Goal: Task Accomplishment & Management: Manage account settings

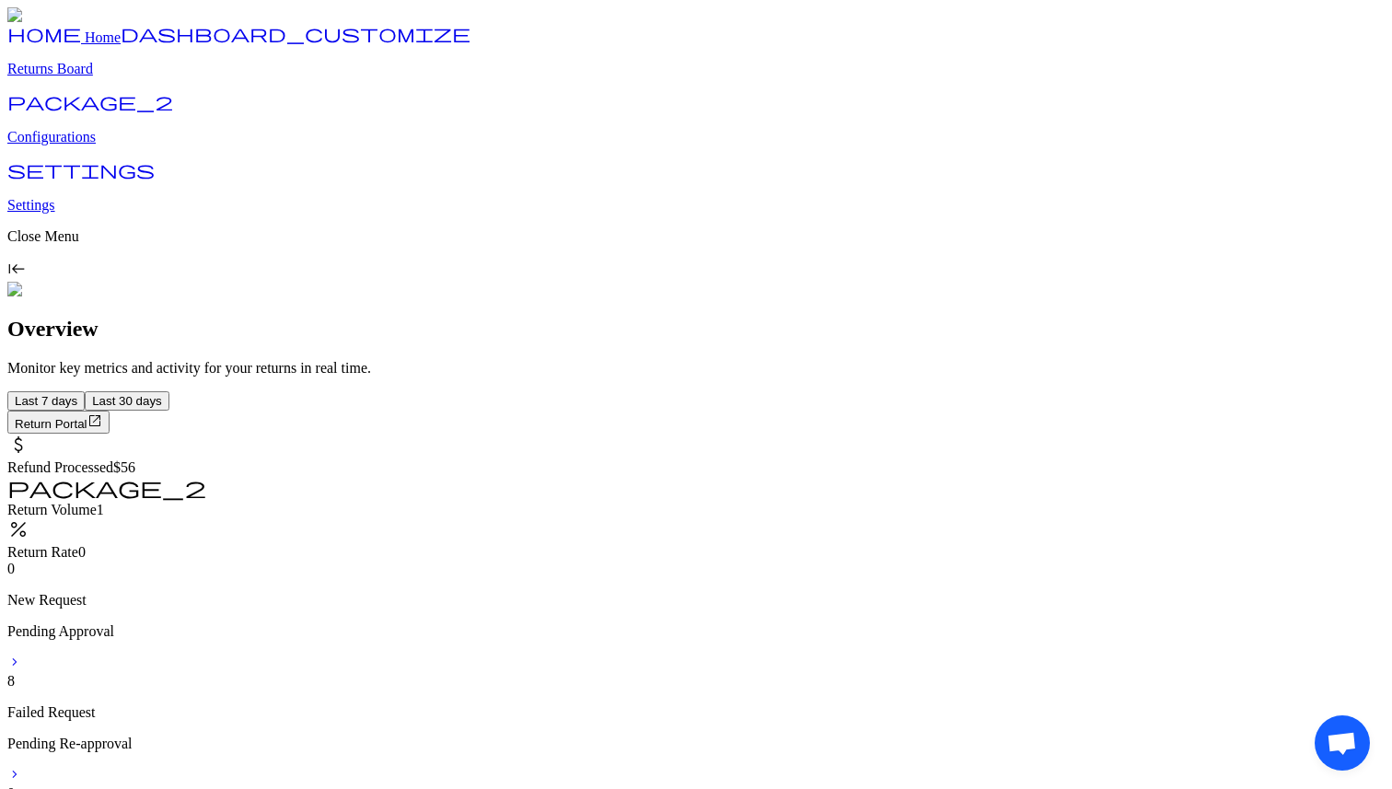
click at [90, 145] on p "Configurations" at bounding box center [695, 137] width 1377 height 17
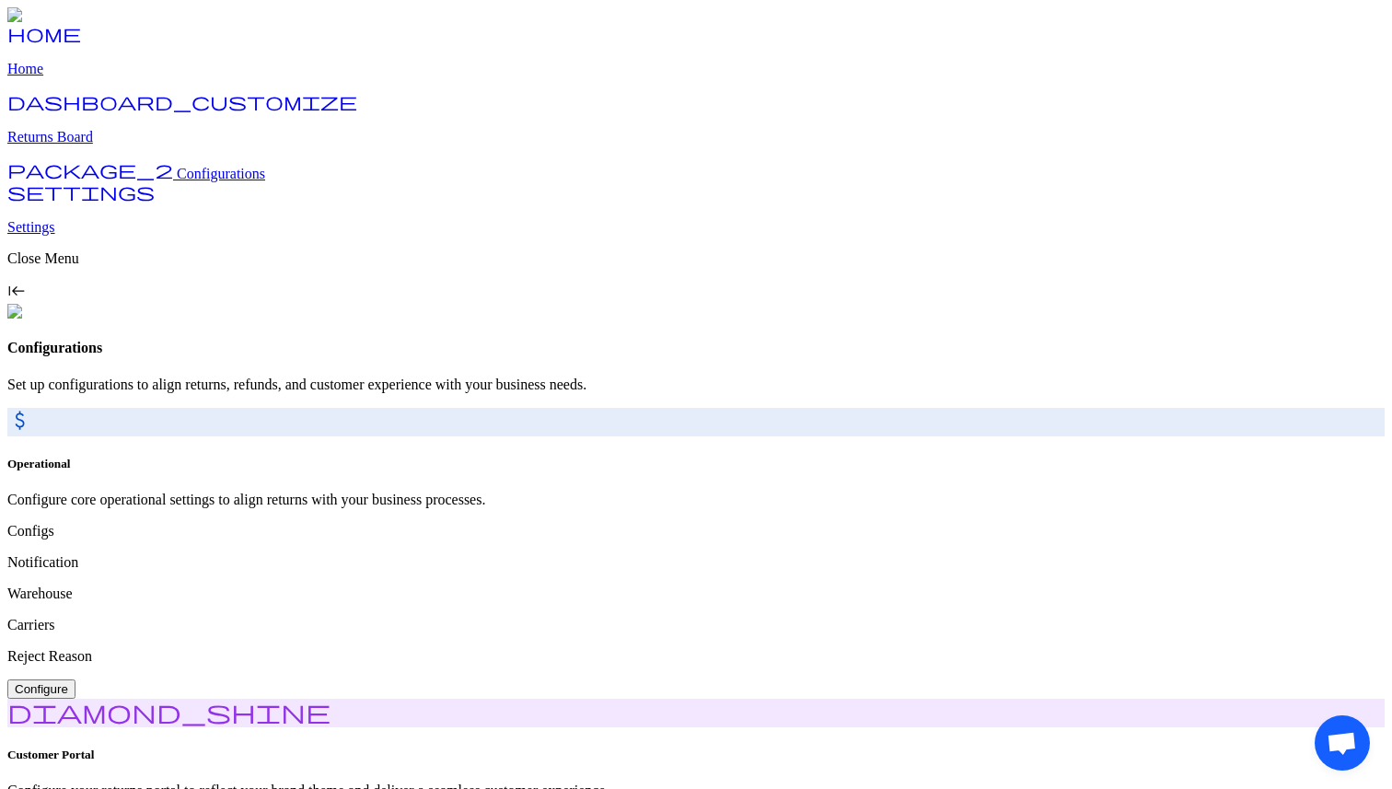
click at [107, 145] on p "Returns Board" at bounding box center [695, 137] width 1377 height 17
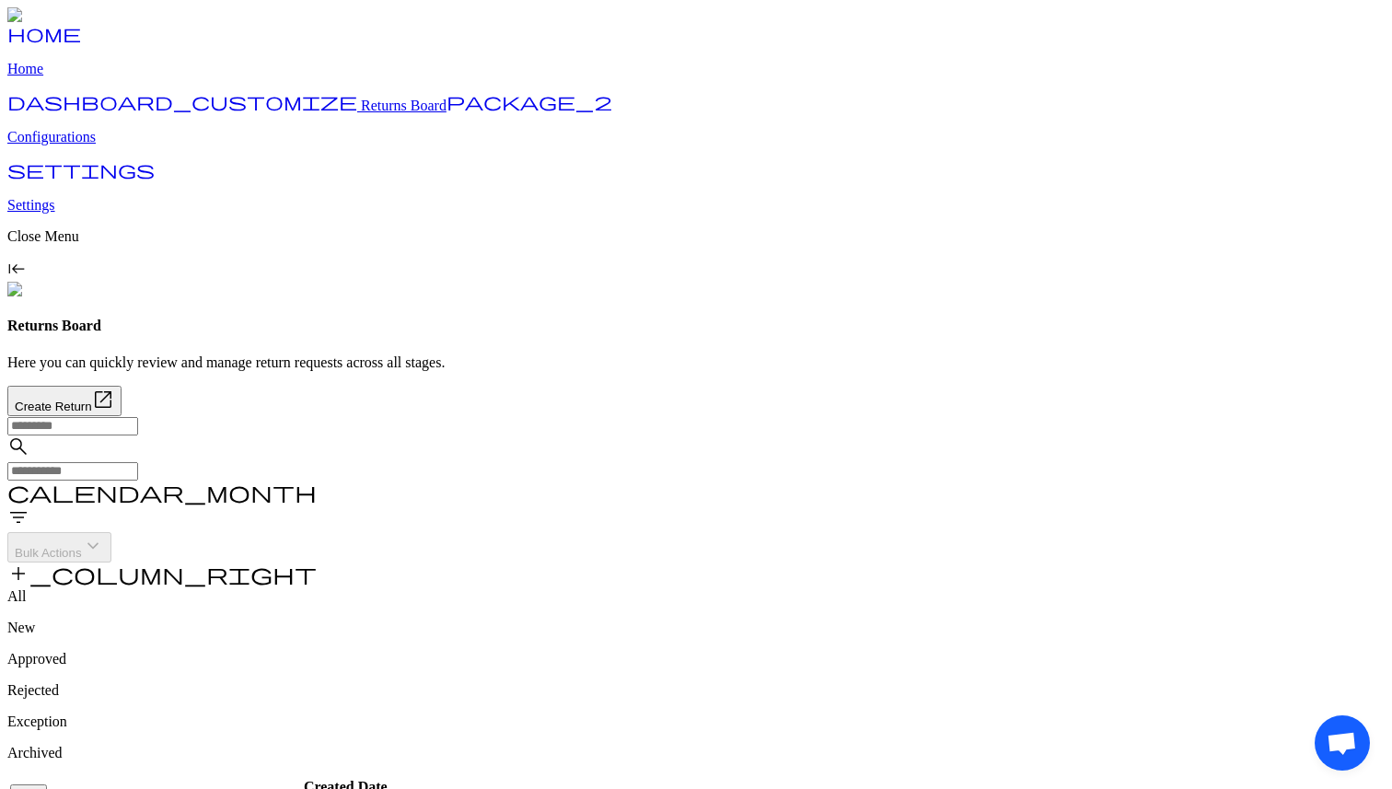
click at [122, 145] on p "Configurations" at bounding box center [695, 137] width 1377 height 17
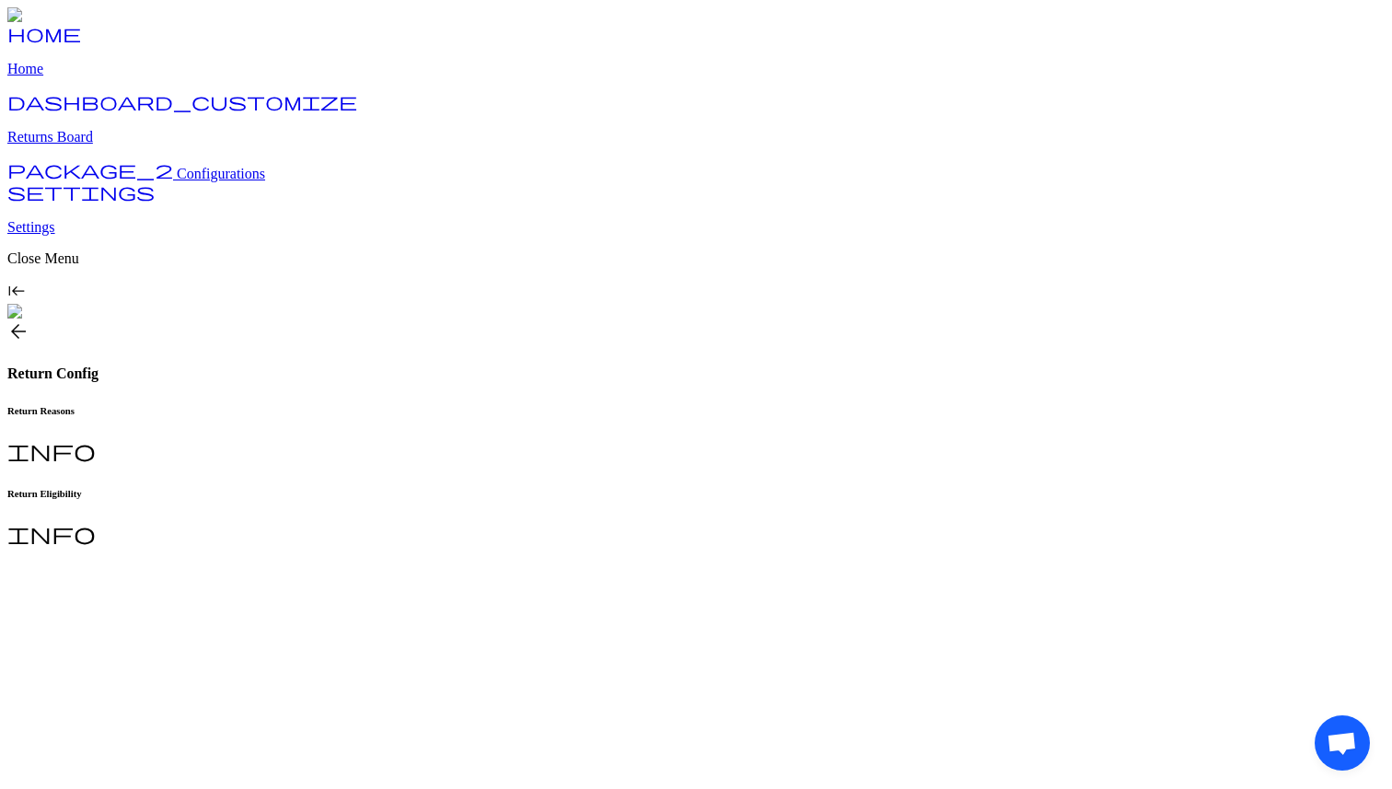
click at [470, 548] on div at bounding box center [695, 548] width 1377 height 0
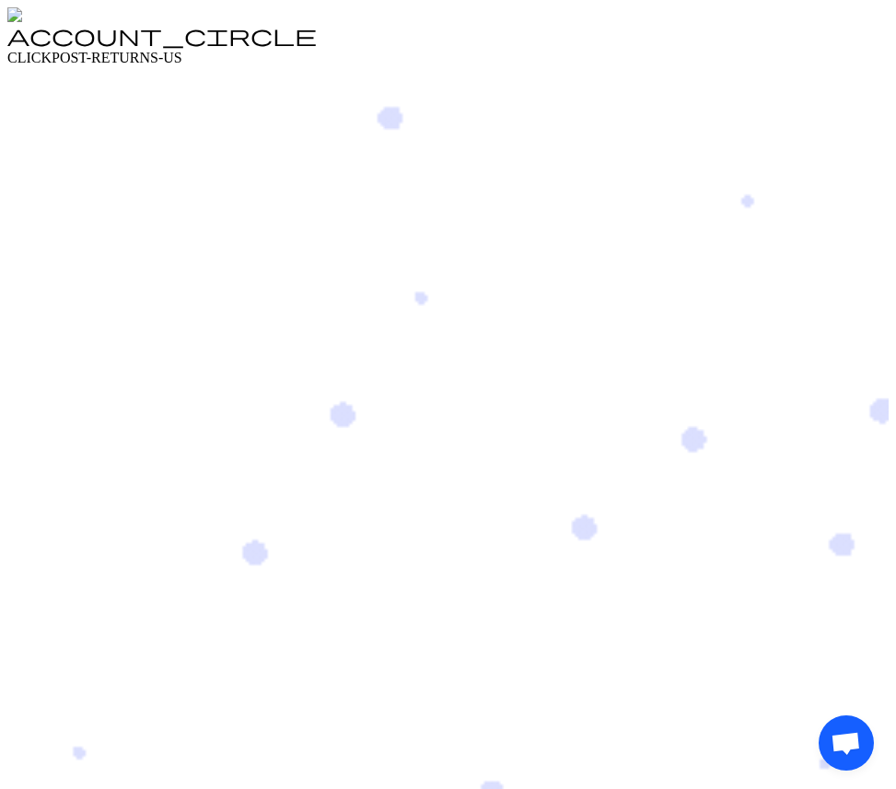
click at [53, 22] on img at bounding box center [30, 15] width 46 height 17
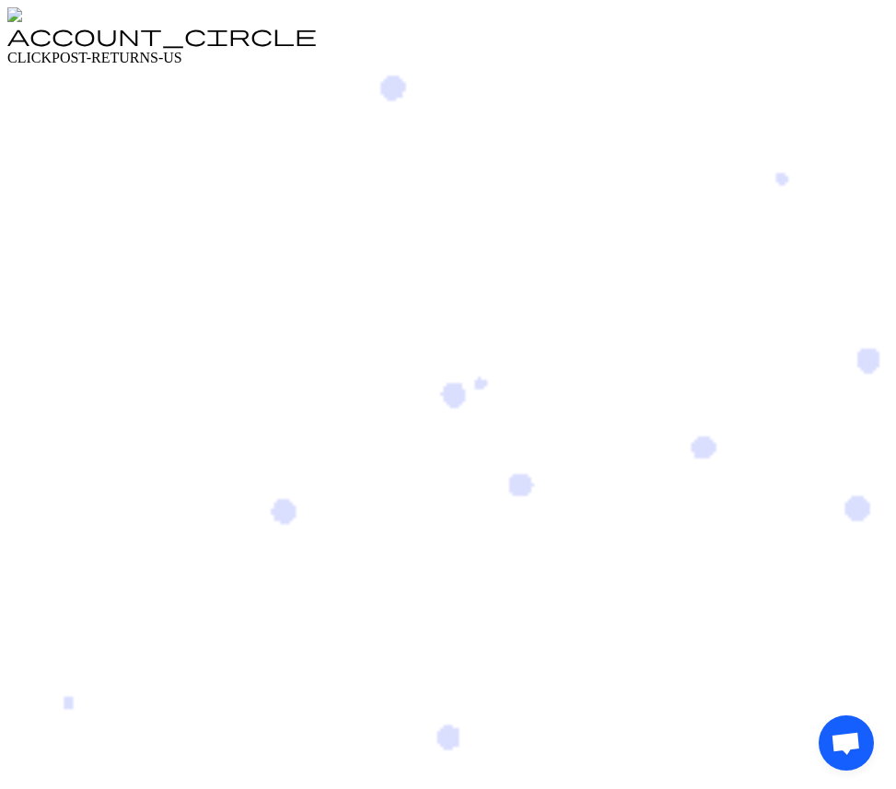
click at [53, 22] on img at bounding box center [30, 15] width 46 height 17
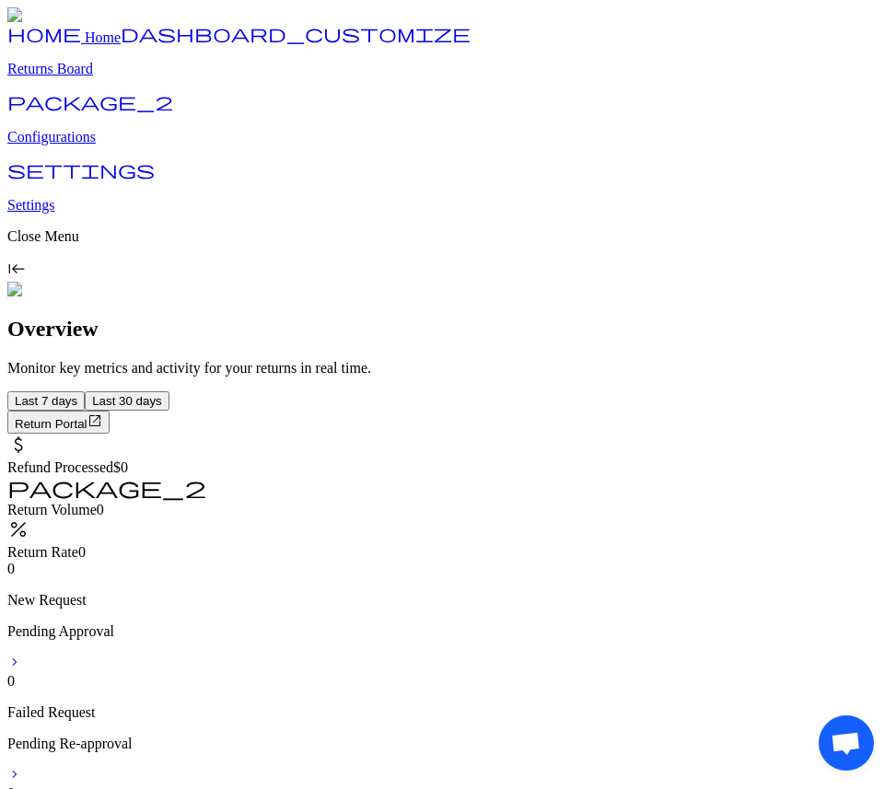
click at [99, 77] on p "Returns Board" at bounding box center [447, 69] width 881 height 17
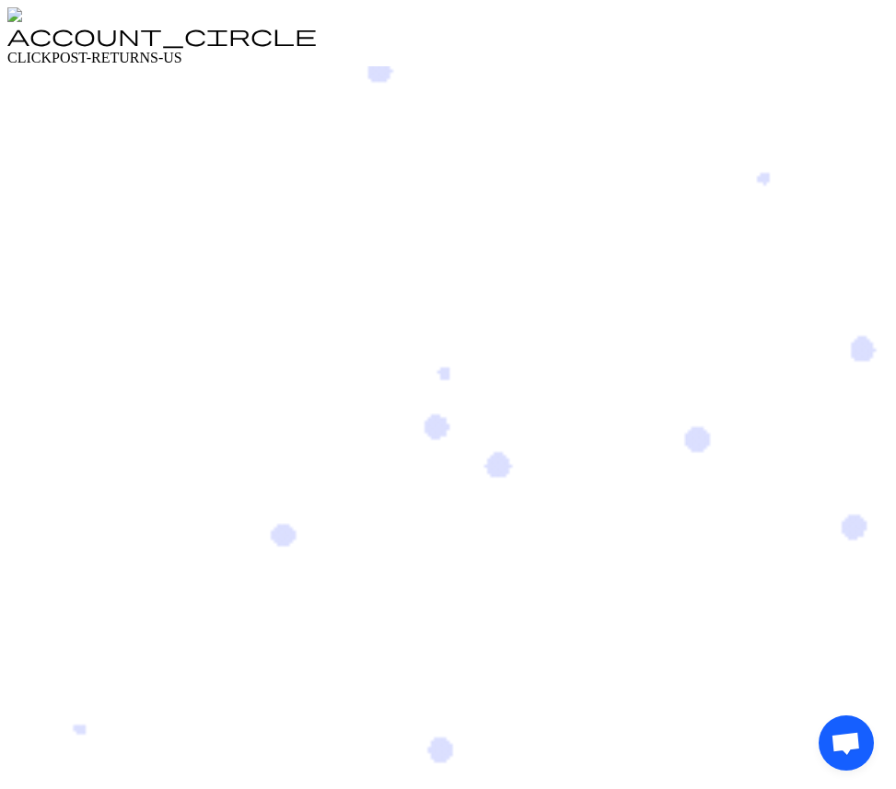
click at [739, 29] on div "account_circle" at bounding box center [447, 37] width 881 height 26
click at [317, 29] on span "account_circle" at bounding box center [161, 35] width 309 height 22
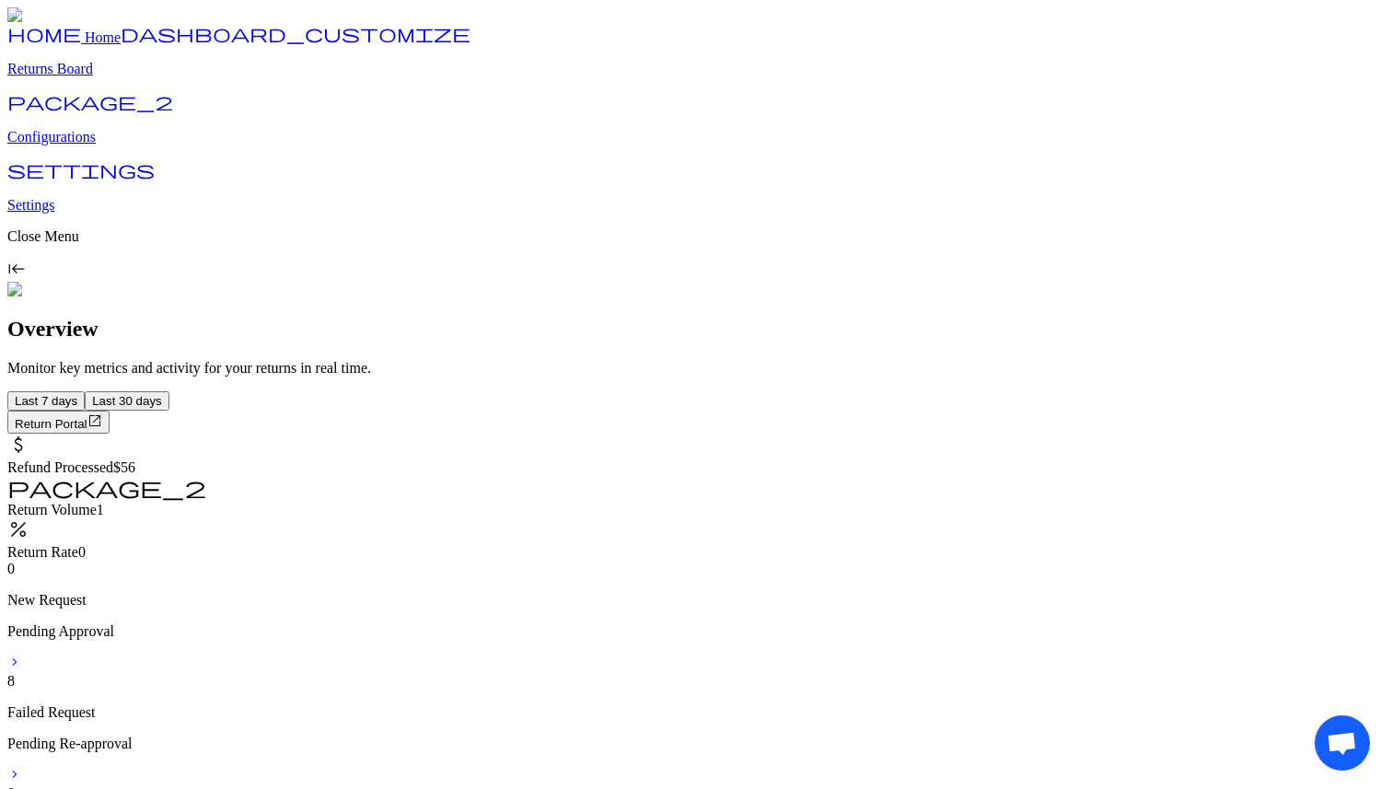
click at [81, 77] on p "Returns Board" at bounding box center [695, 69] width 1377 height 17
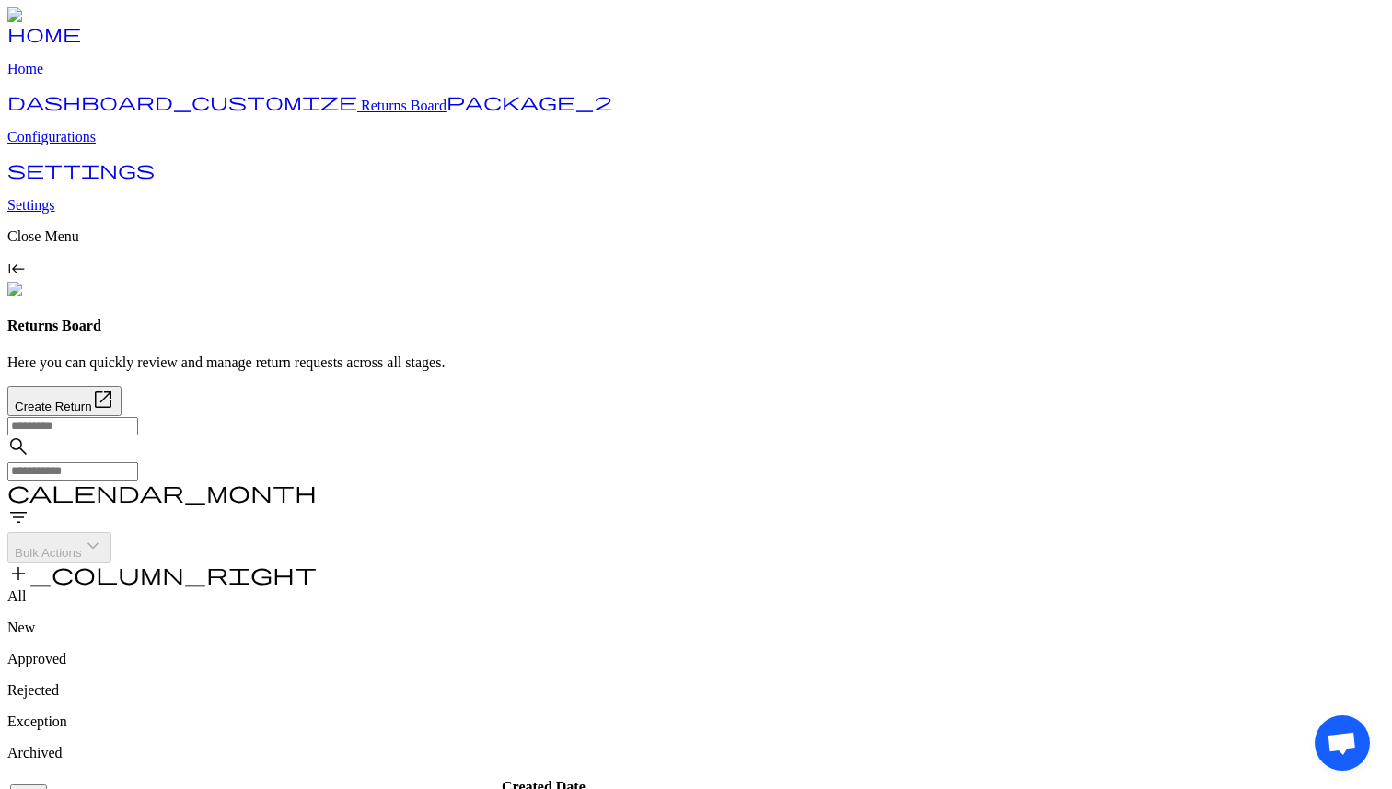
click at [117, 145] on p "Configurations" at bounding box center [695, 137] width 1377 height 17
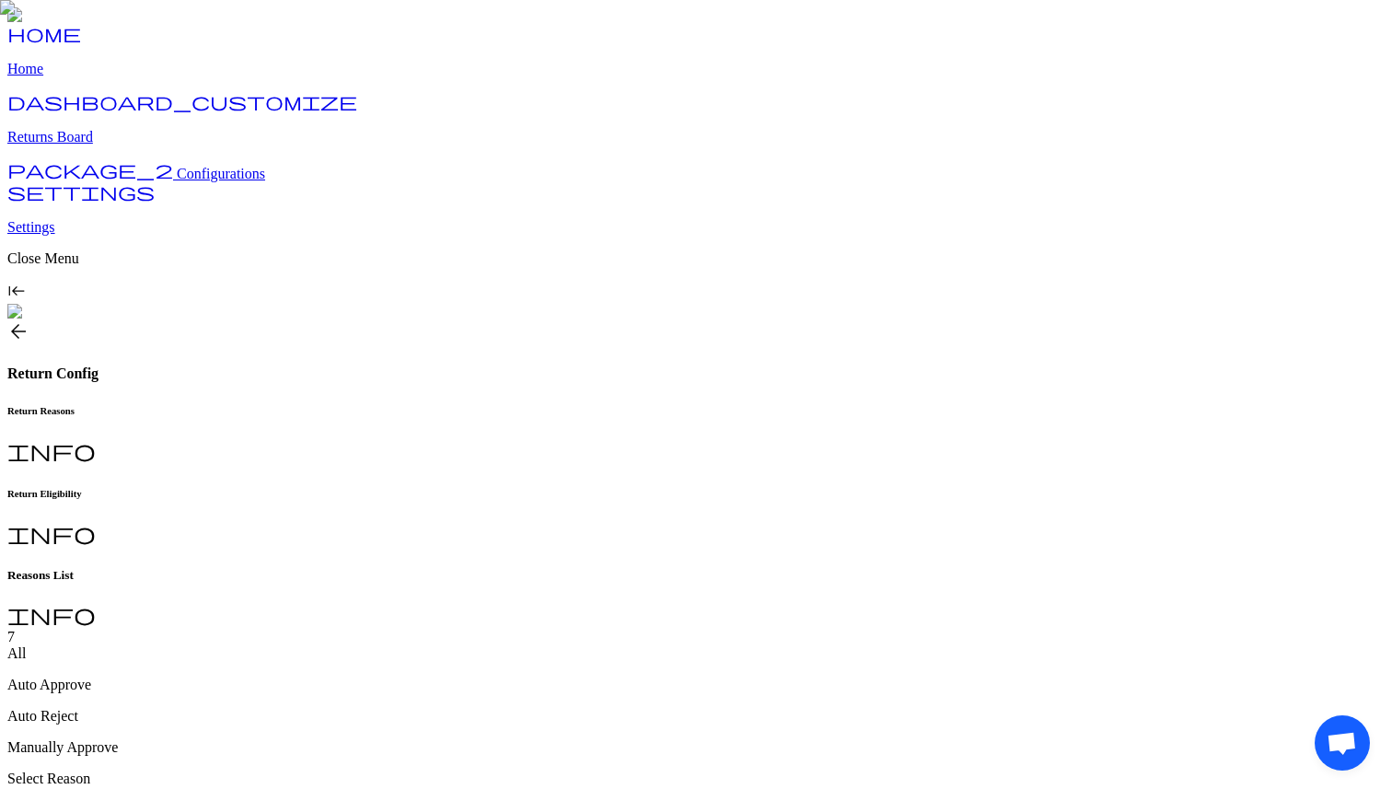
type input "**********"
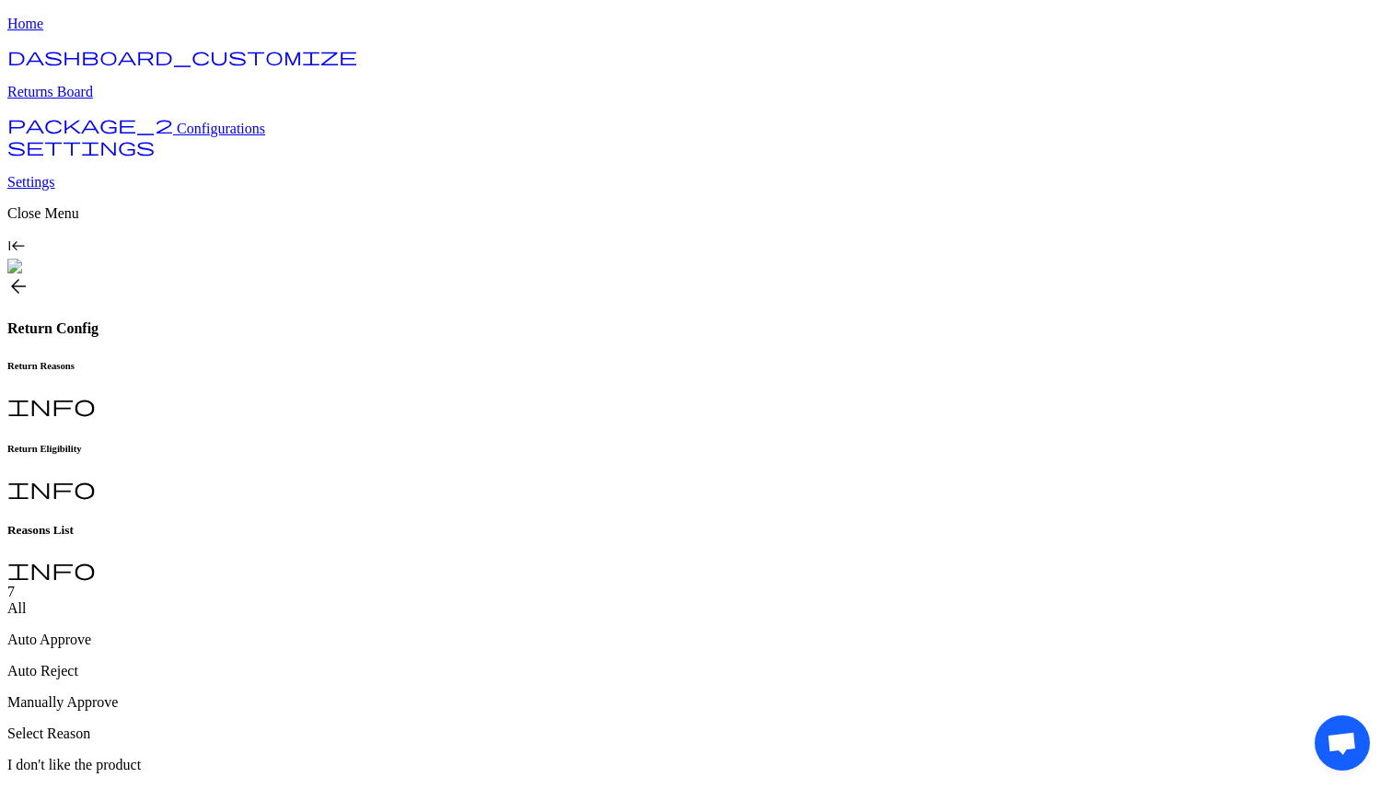
click at [495, 443] on h6 "Return Eligibility" at bounding box center [695, 448] width 1377 height 11
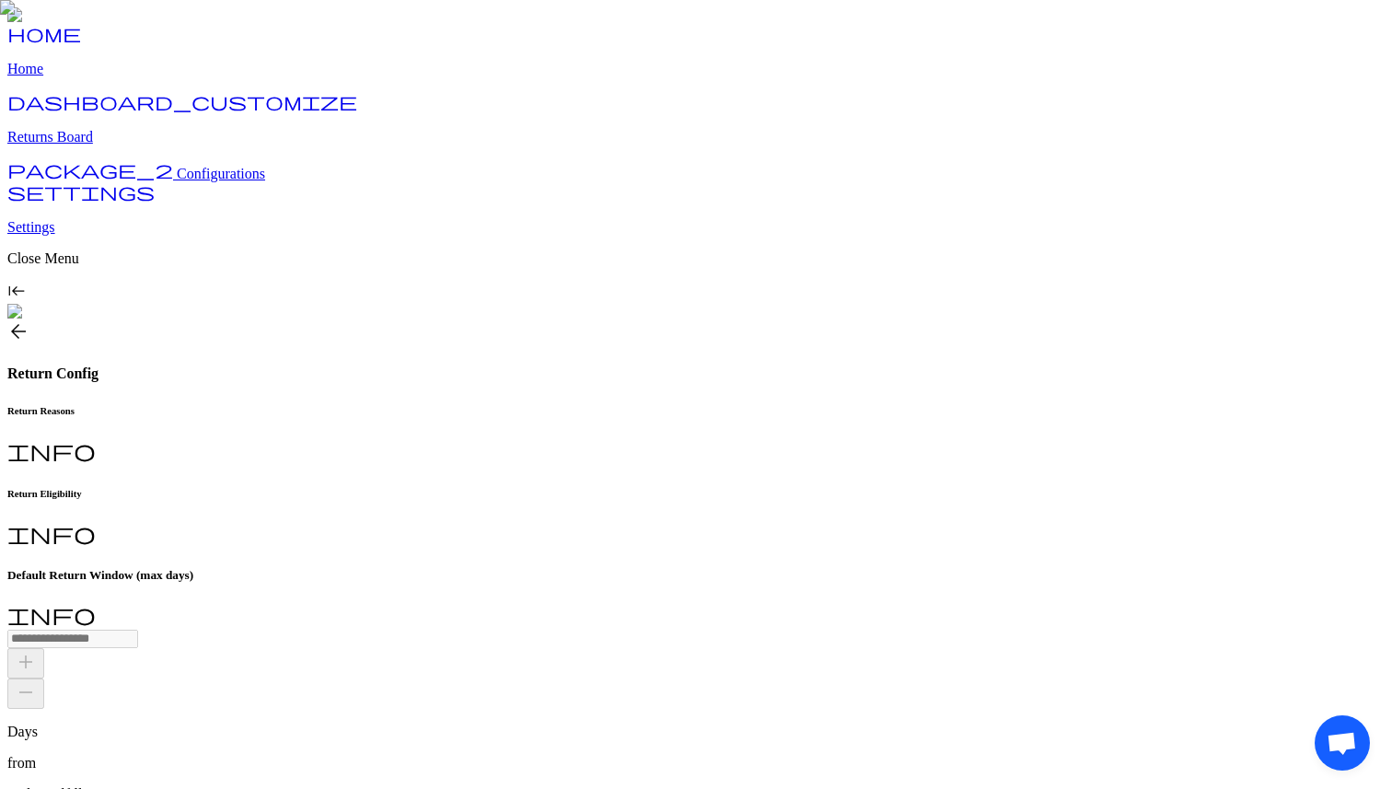
scroll to position [20, 0]
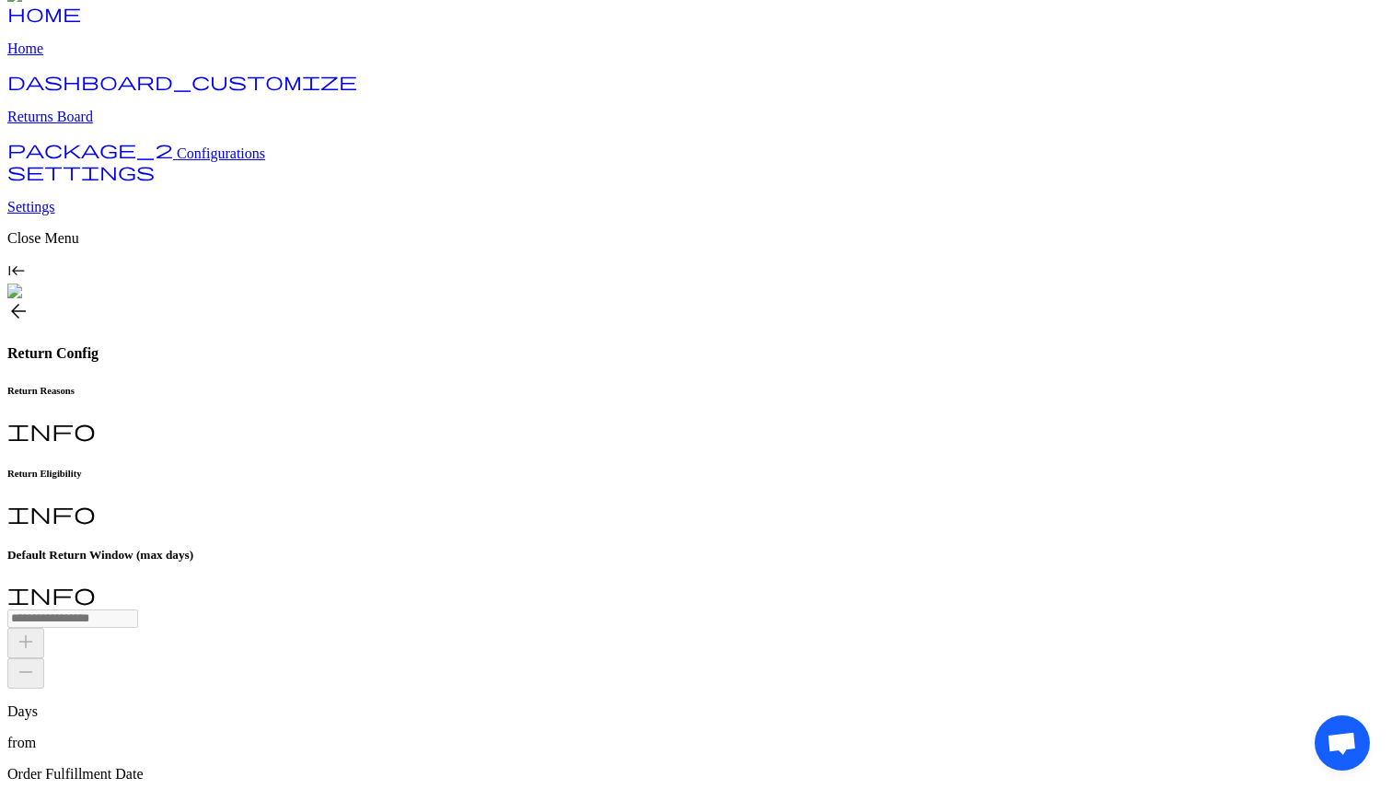
click at [29, 300] on span "arrow_back" at bounding box center [18, 311] width 22 height 22
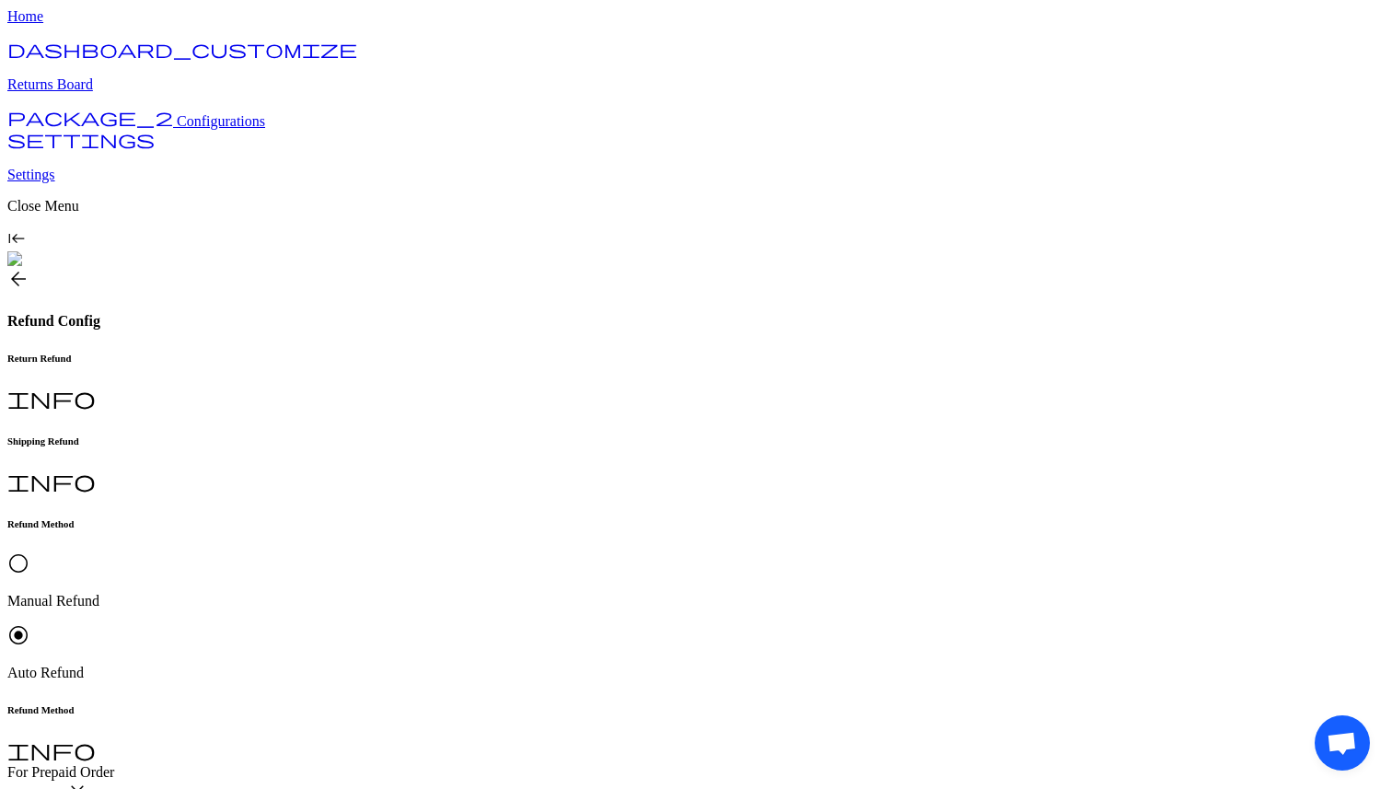
scroll to position [44, 0]
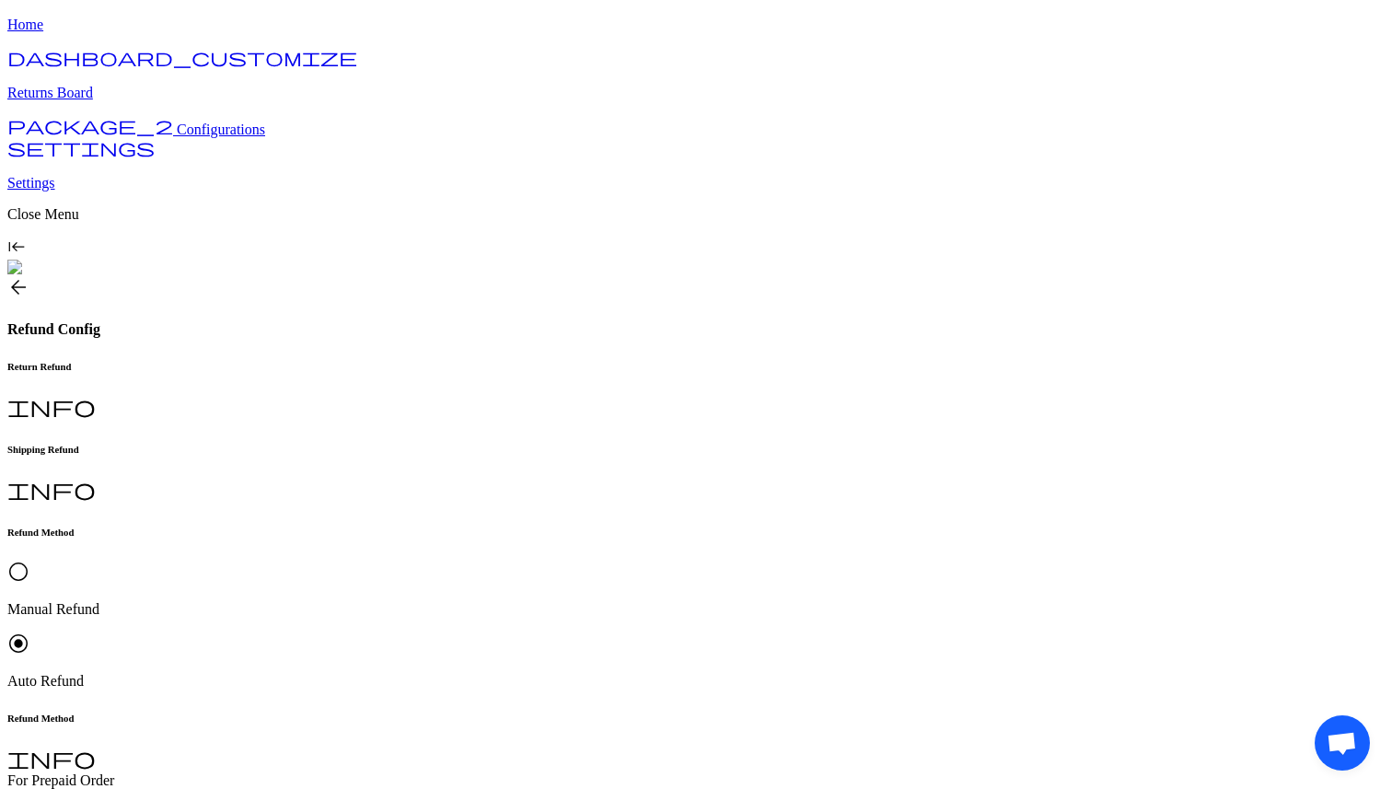
click at [489, 444] on h6 "Shipping Refund" at bounding box center [695, 449] width 1377 height 11
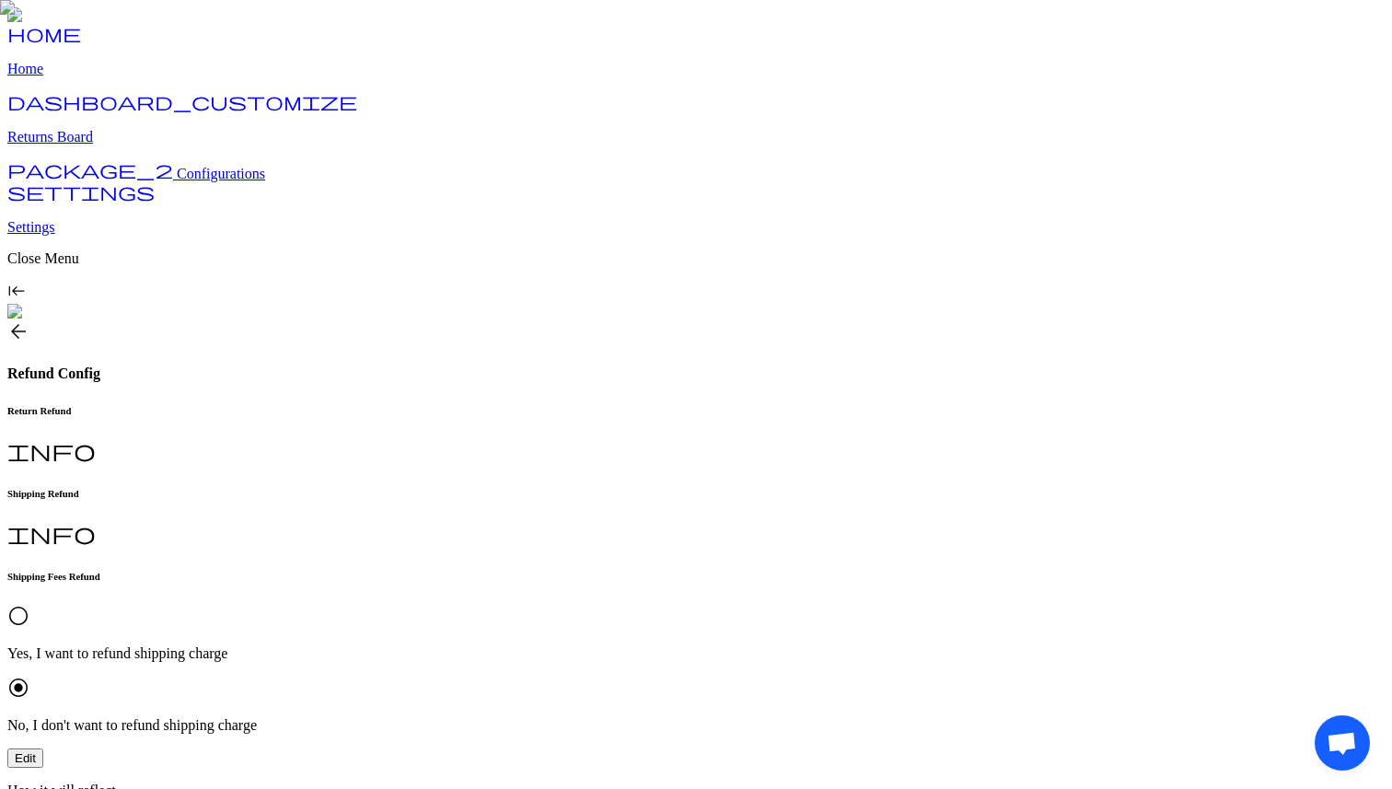
click at [327, 405] on h6 "Return Refund" at bounding box center [695, 410] width 1377 height 11
click at [453, 488] on div "Shipping Refund info" at bounding box center [695, 518] width 1377 height 60
click at [29, 320] on span "arrow_back" at bounding box center [18, 331] width 22 height 22
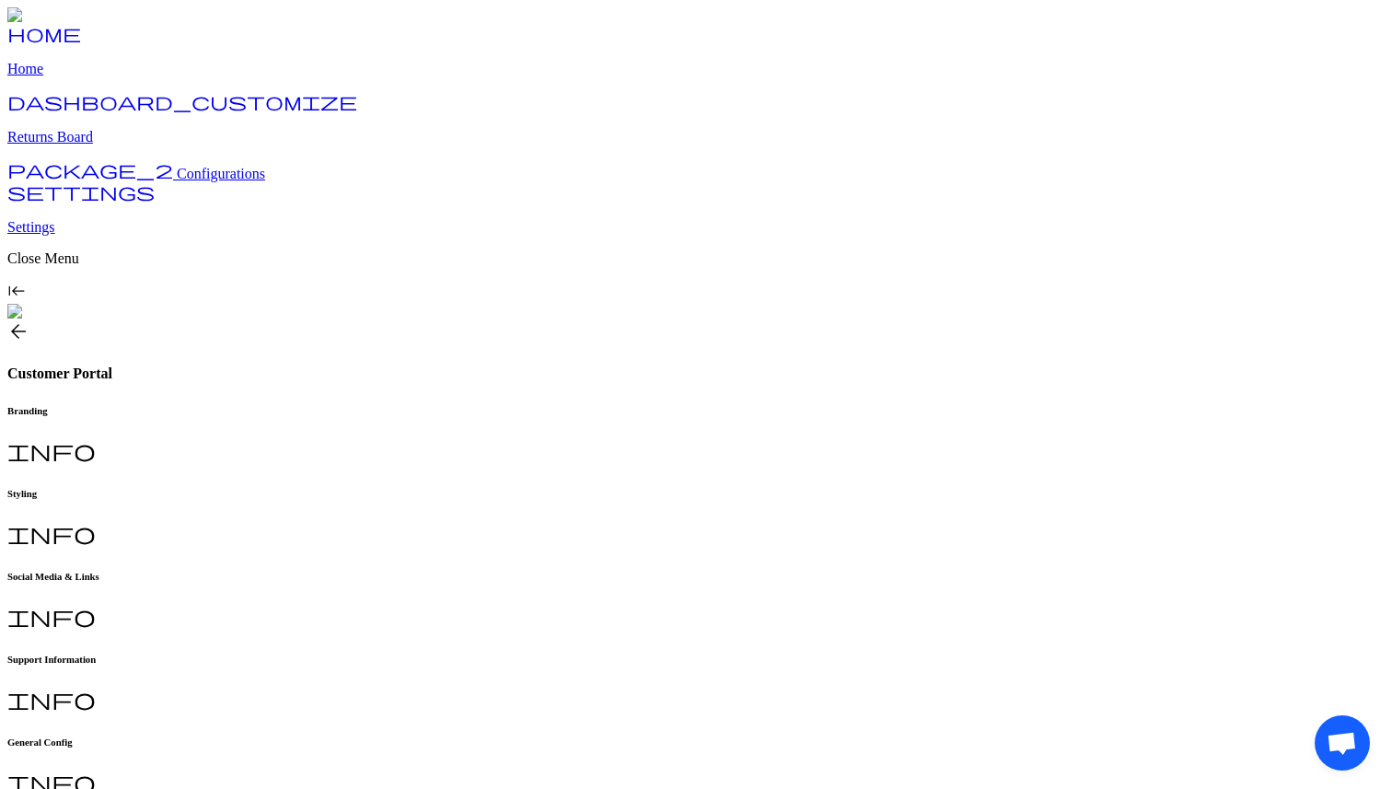
click at [29, 320] on span "arrow_back" at bounding box center [18, 331] width 22 height 22
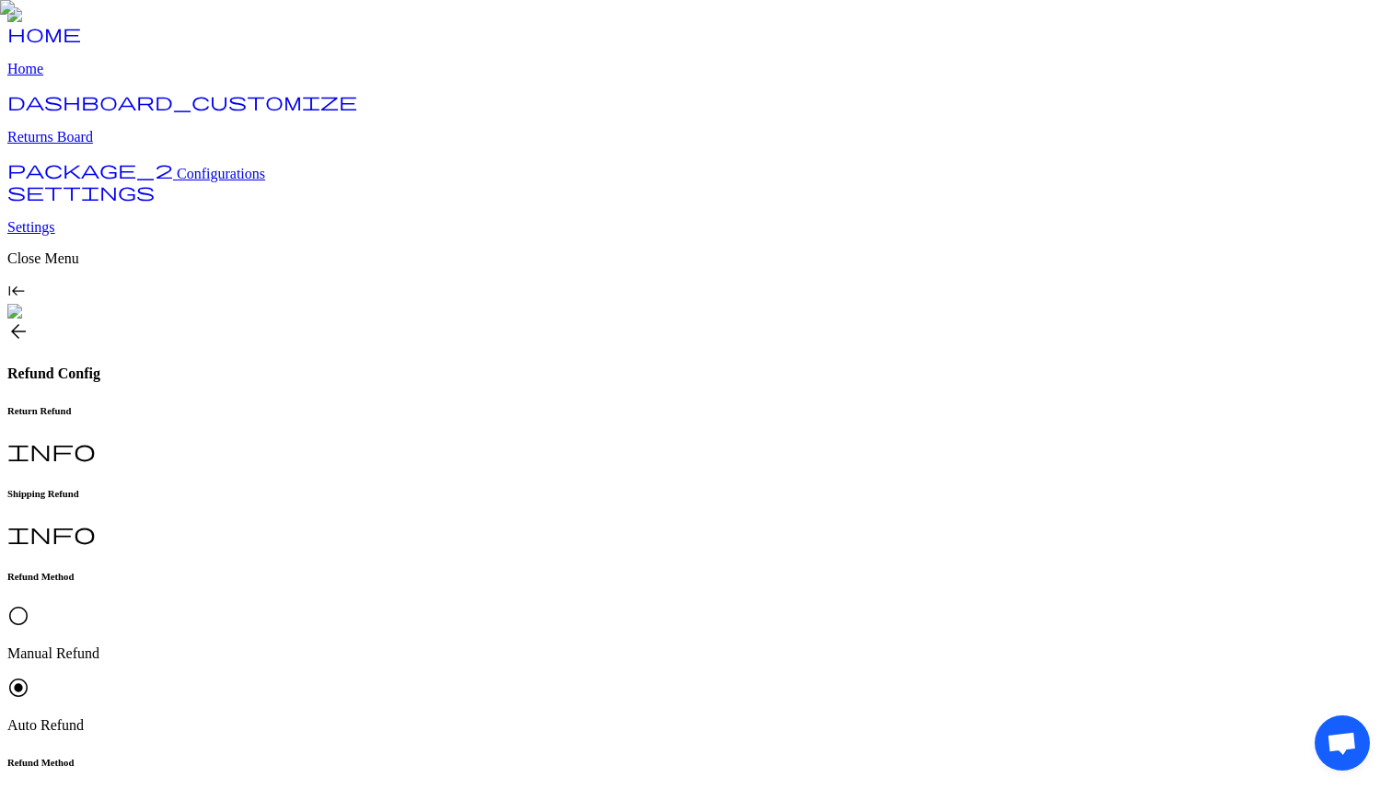
click at [29, 605] on span "radio_button_unchecked" at bounding box center [18, 616] width 22 height 22
click at [462, 488] on h6 "Shipping Refund" at bounding box center [695, 493] width 1377 height 11
click at [317, 605] on div "radio_button_unchecked Yes, I want to refund shipping charge radio_button_check…" at bounding box center [695, 669] width 1377 height 129
click at [43, 748] on button "Edit" at bounding box center [25, 757] width 36 height 19
click at [29, 320] on span "arrow_back" at bounding box center [18, 331] width 22 height 22
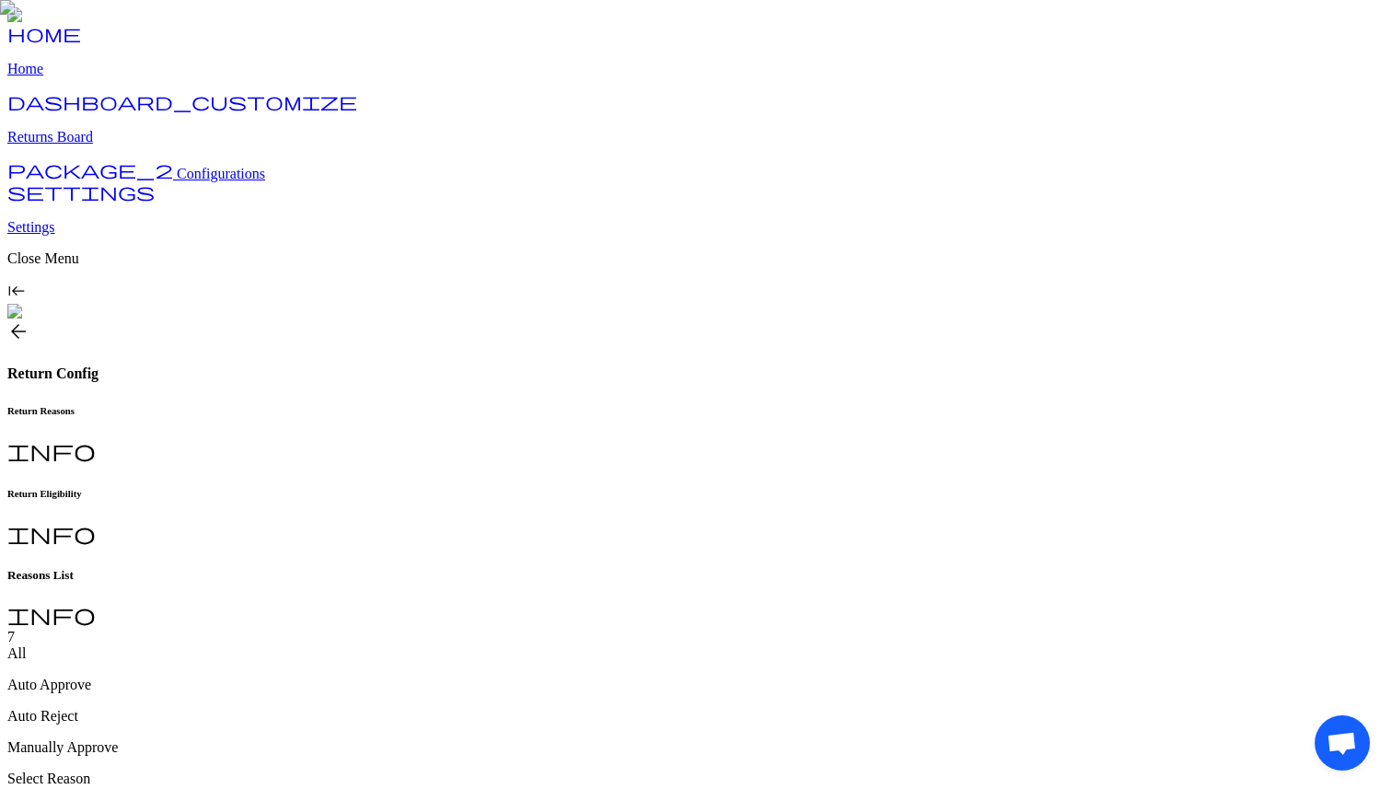
scroll to position [45, 0]
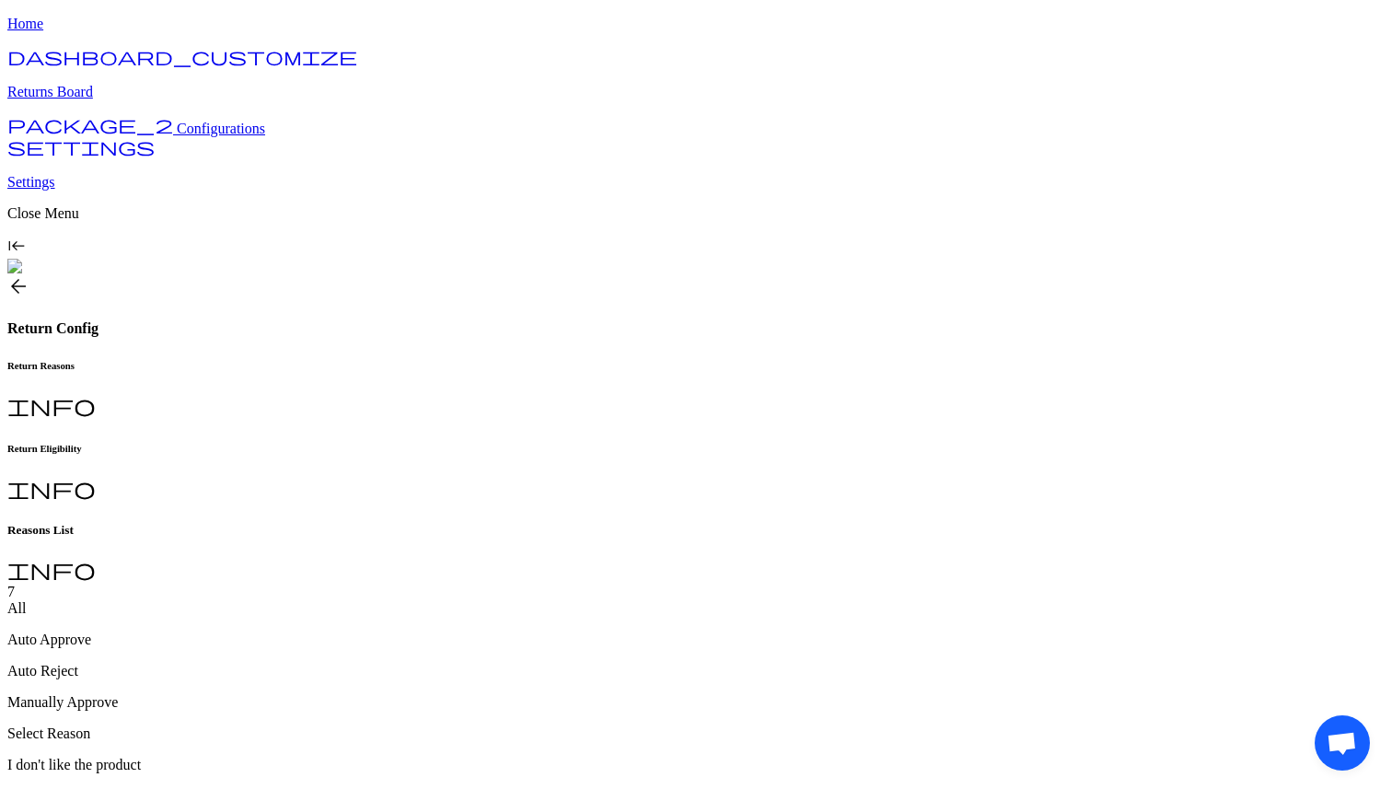
click at [445, 757] on p "I don't like the product" at bounding box center [695, 765] width 1377 height 17
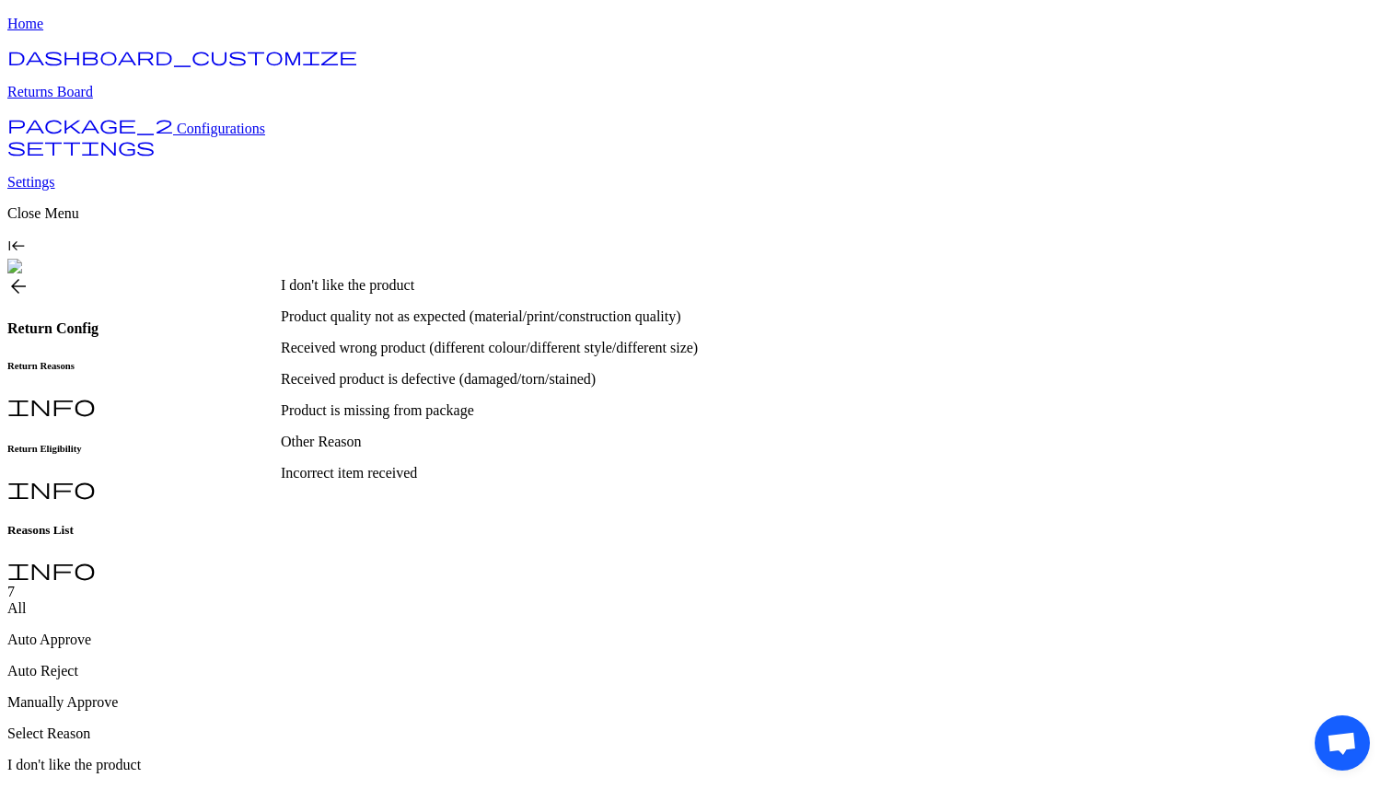
click at [370, 325] on p "Product quality not as expected (material/print/construction quality)" at bounding box center [571, 316] width 581 height 17
type input "**********"
type input "*"
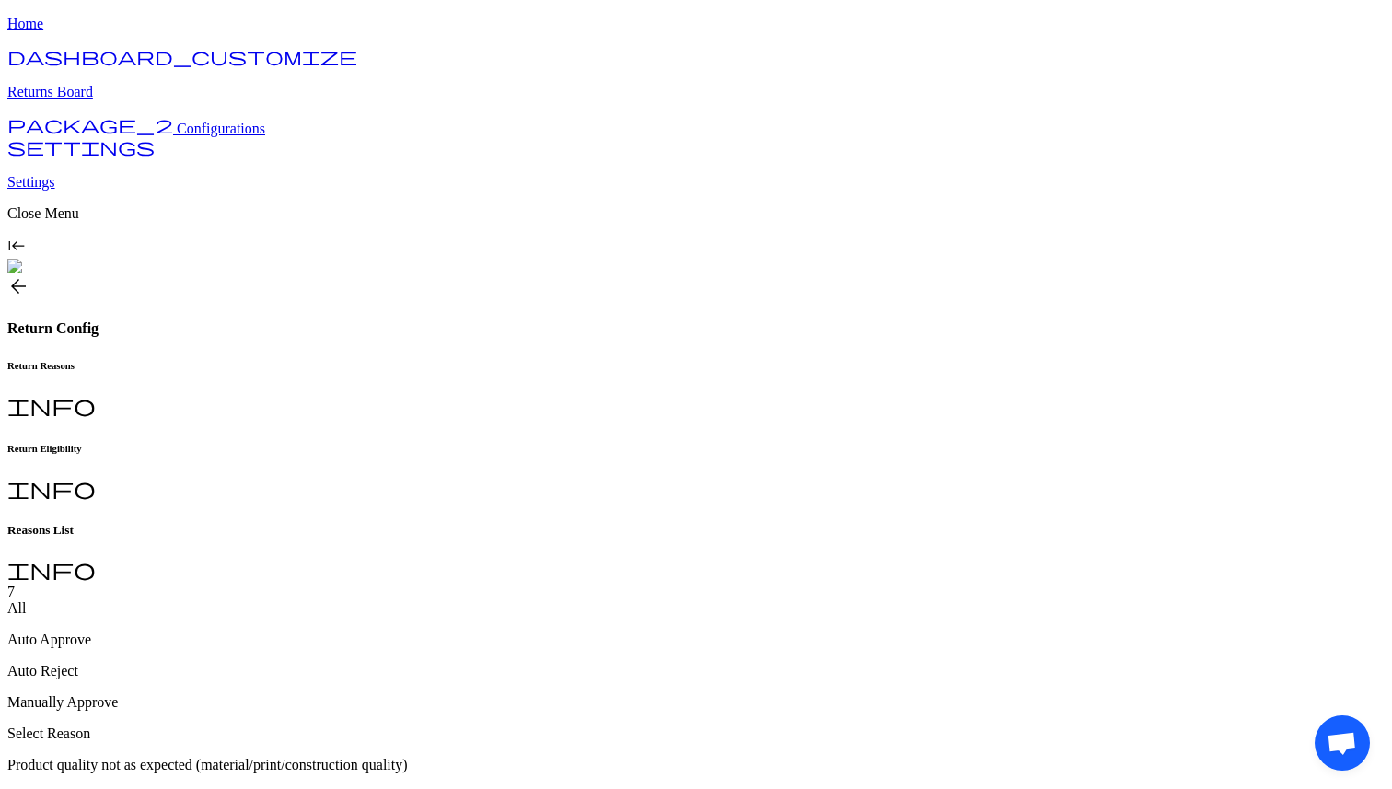
click at [472, 757] on p "Product quality not as expected (material/print/construction quality)" at bounding box center [695, 765] width 1377 height 17
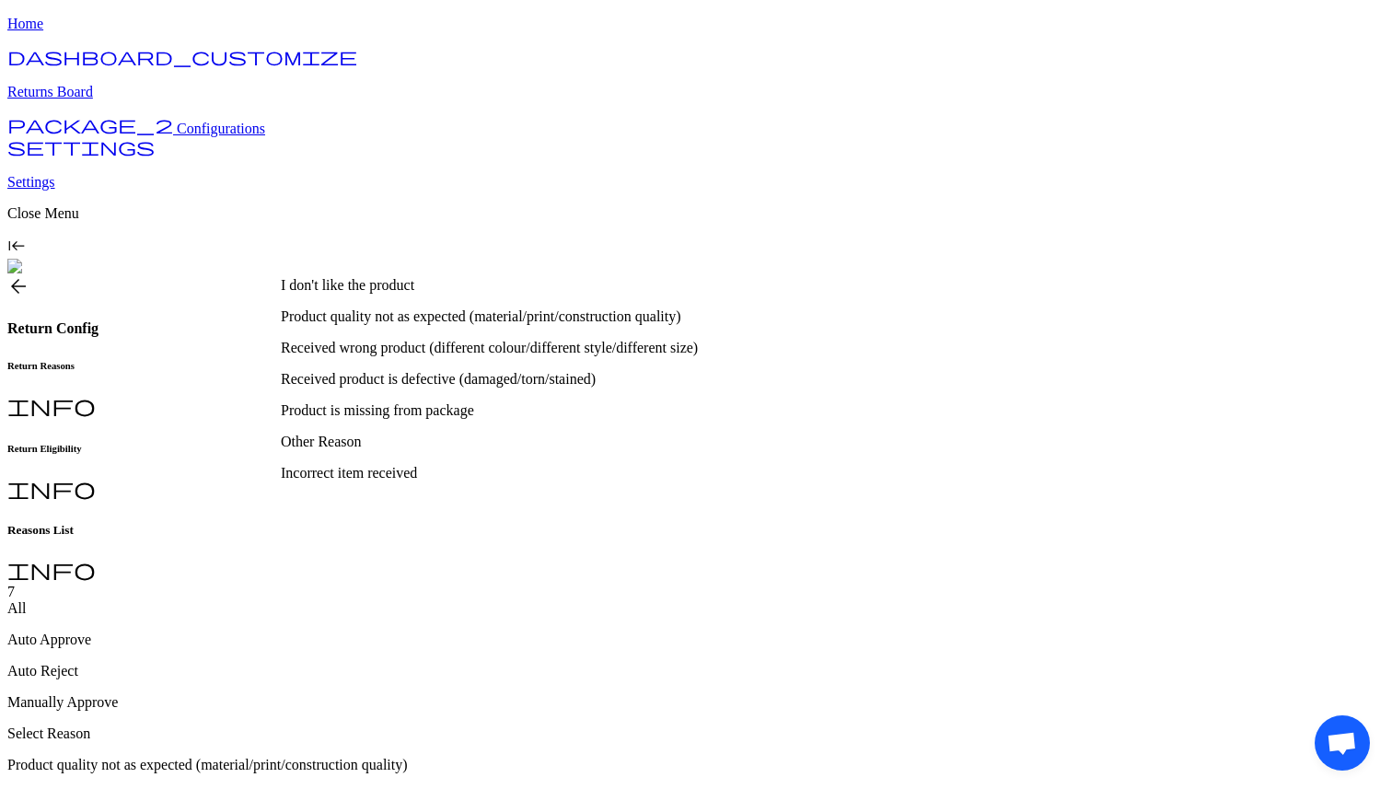
click at [411, 388] on div "Received product is defective (damaged/torn/stained)" at bounding box center [571, 379] width 581 height 17
type input "**********"
type input "*"
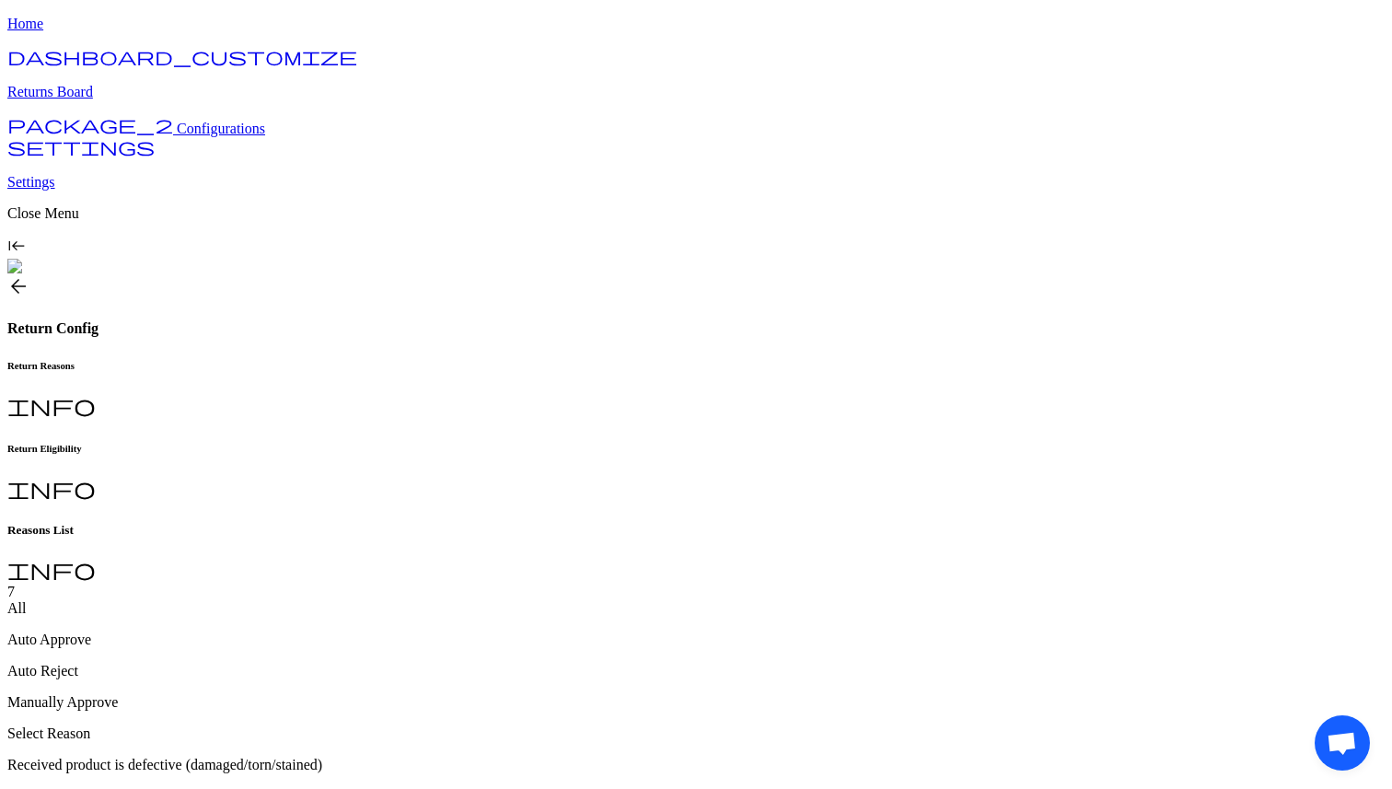
click at [517, 757] on div "Received product is defective (damaged/torn/stained)" at bounding box center [695, 765] width 1377 height 17
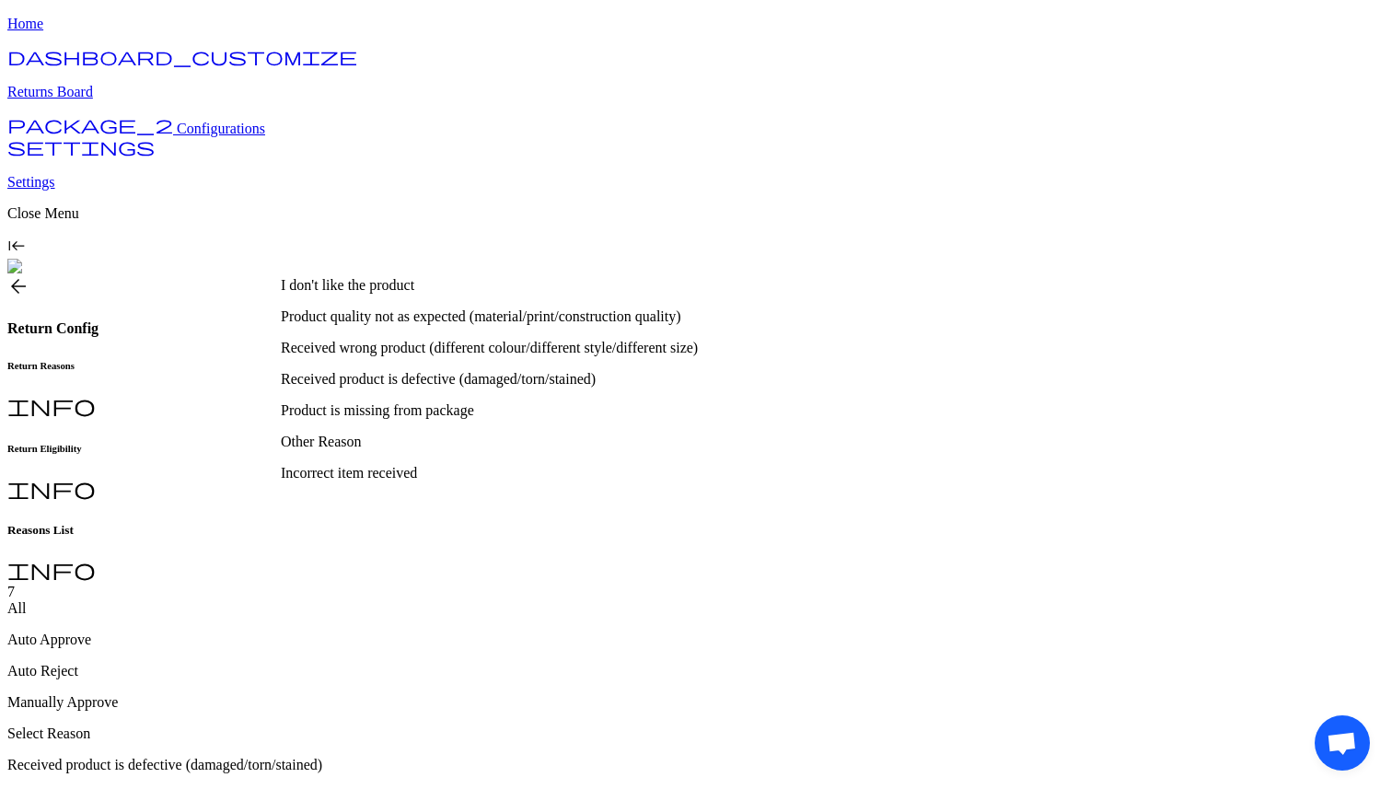
click at [447, 419] on p "Product is missing from package" at bounding box center [571, 410] width 581 height 17
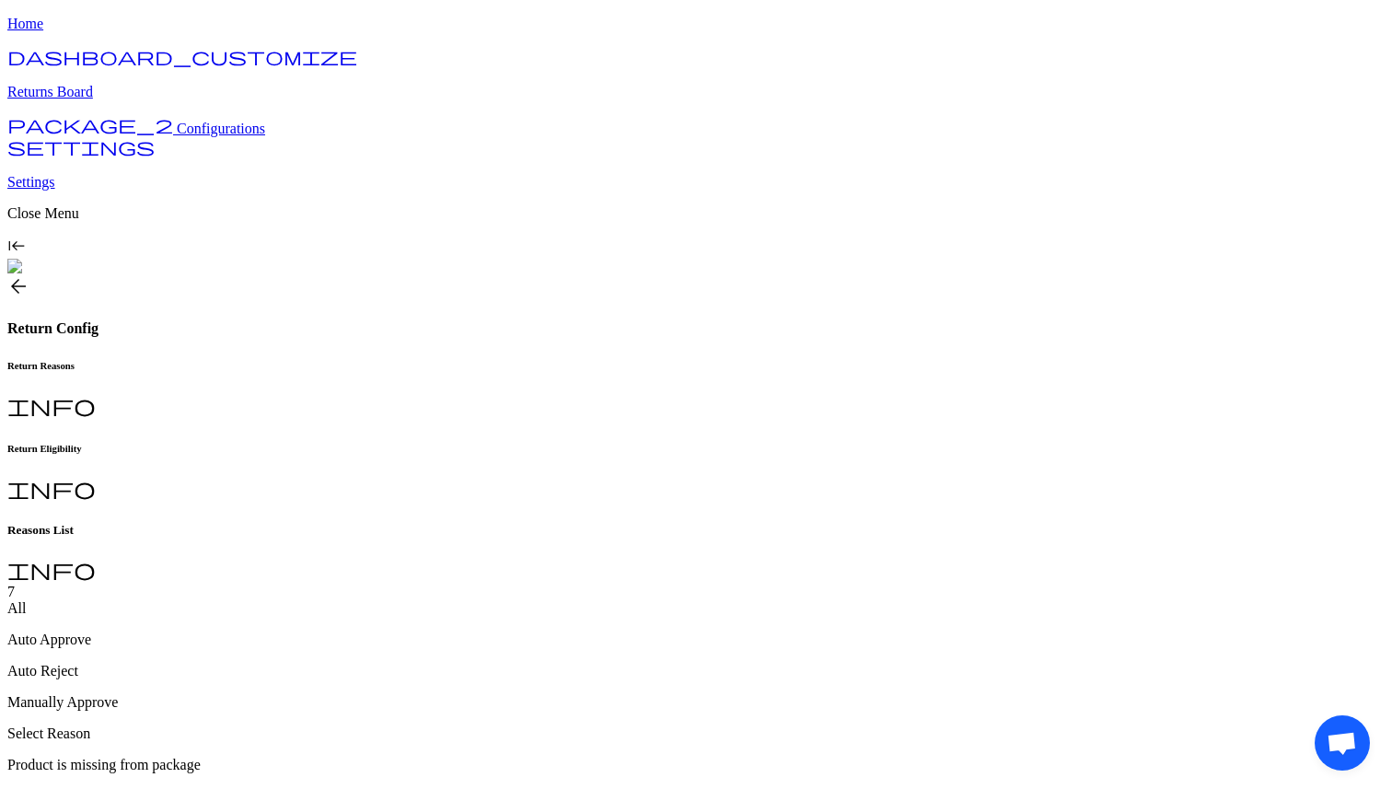
click at [527, 757] on div "Product is missing from package" at bounding box center [695, 765] width 1377 height 17
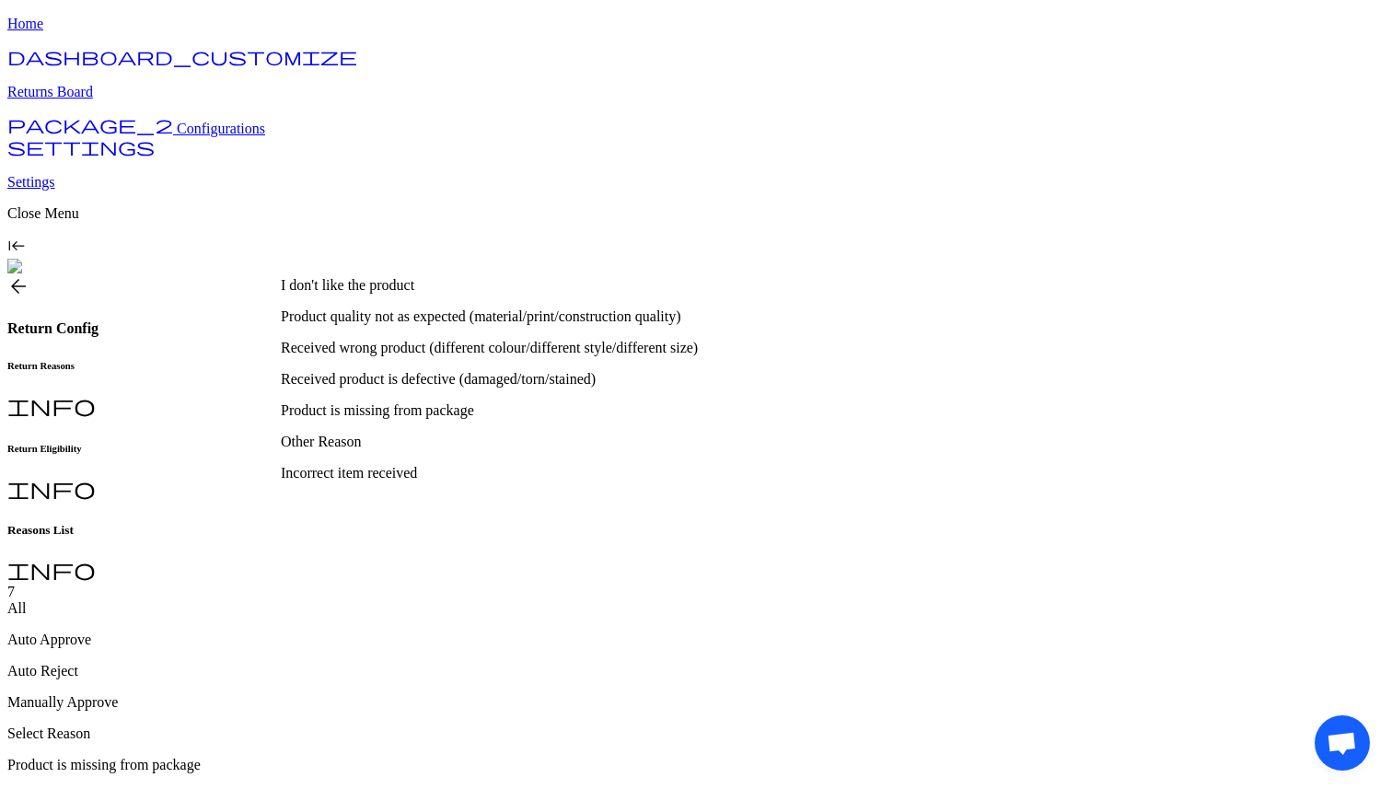
scroll to position [55, 0]
click at [327, 434] on div "Other Reason" at bounding box center [571, 442] width 581 height 17
type input "**********"
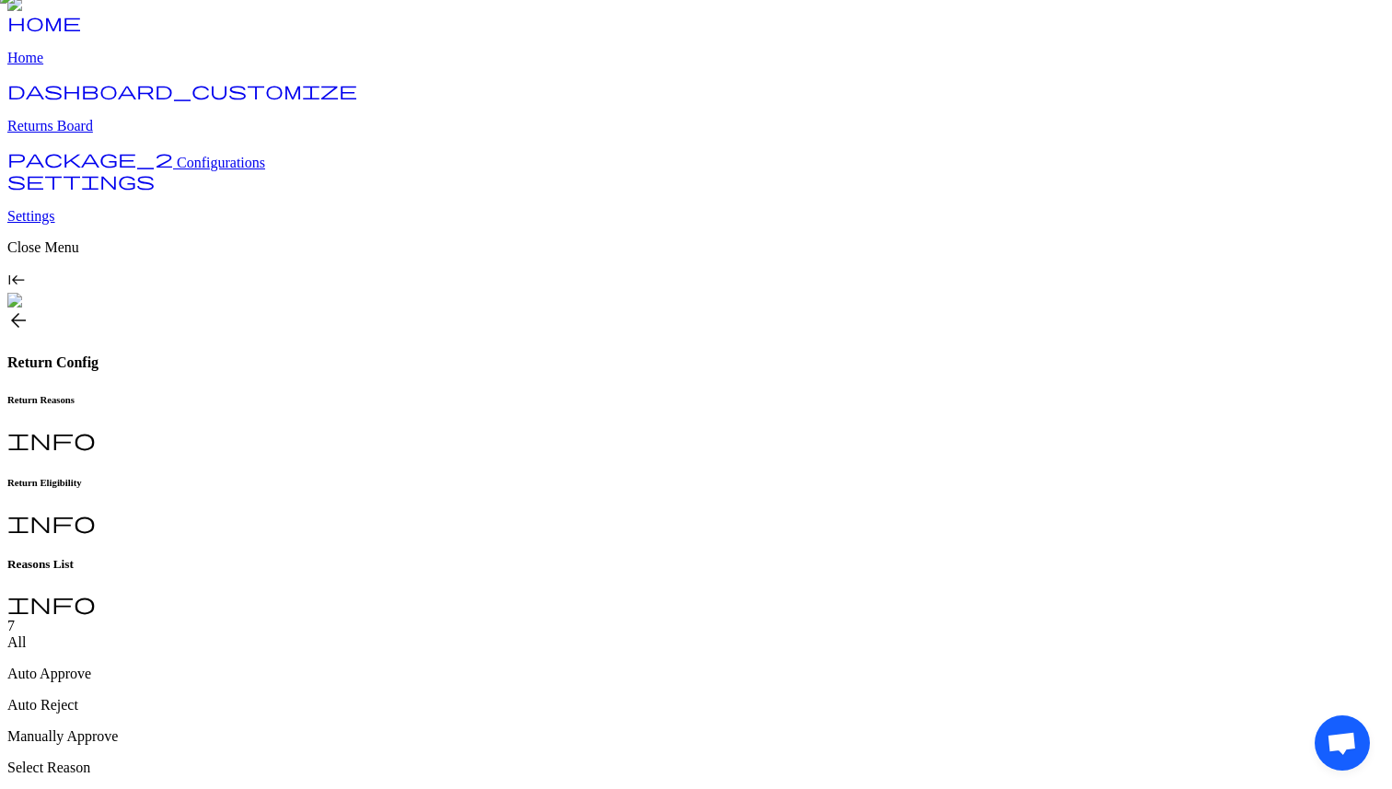
scroll to position [2, 0]
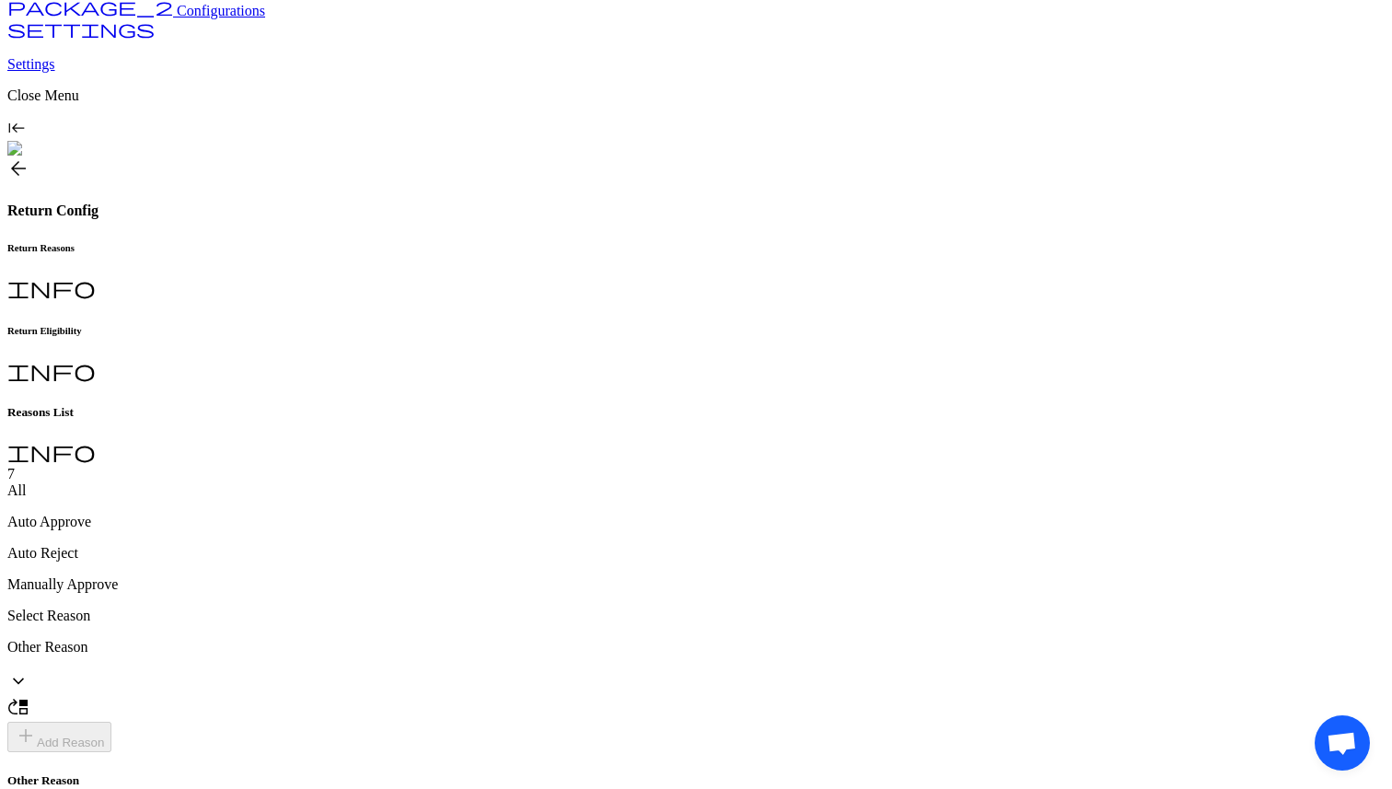
scroll to position [164, 0]
click at [330, 577] on span "check_box_outline_blank" at bounding box center [322, 566] width 22 height 22
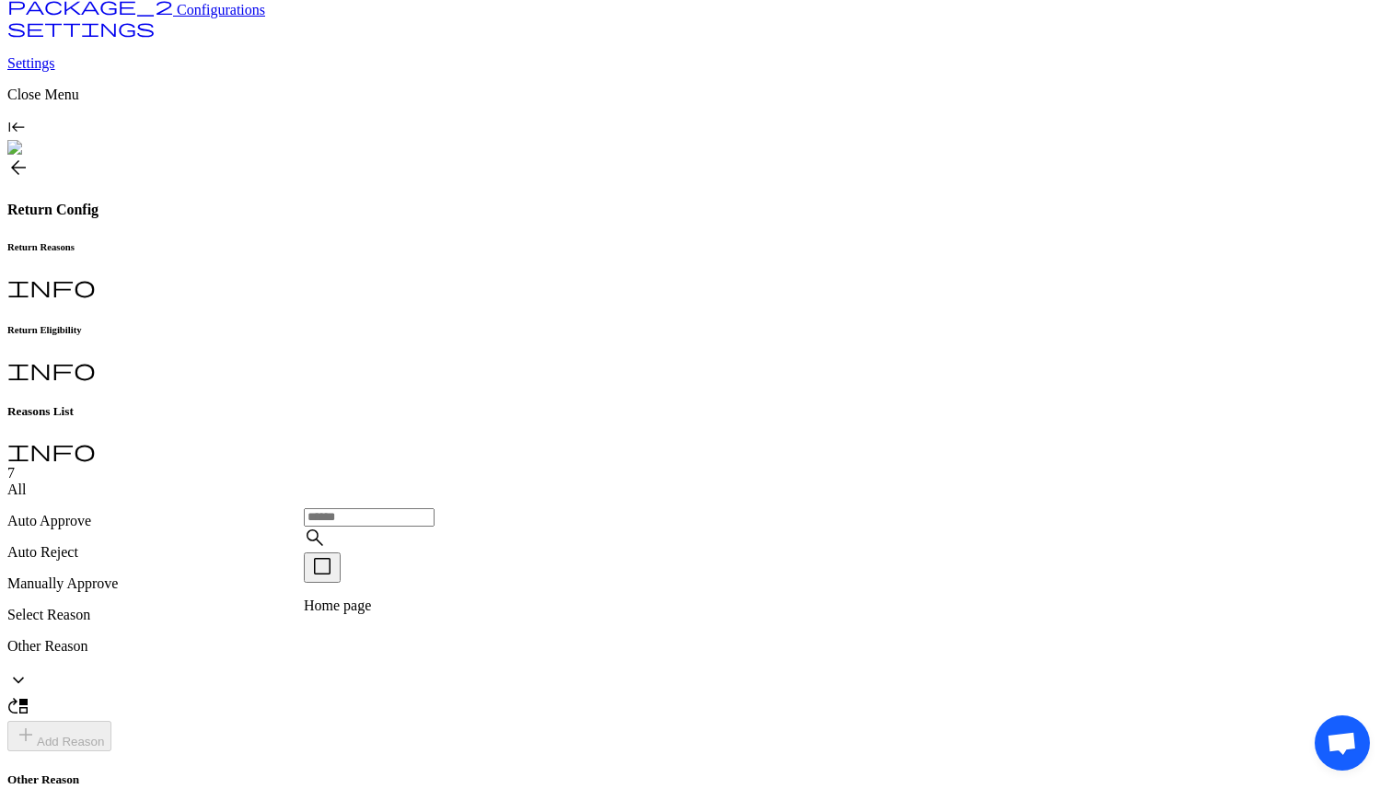
click at [330, 577] on span "check_box_outline_blank" at bounding box center [322, 566] width 22 height 22
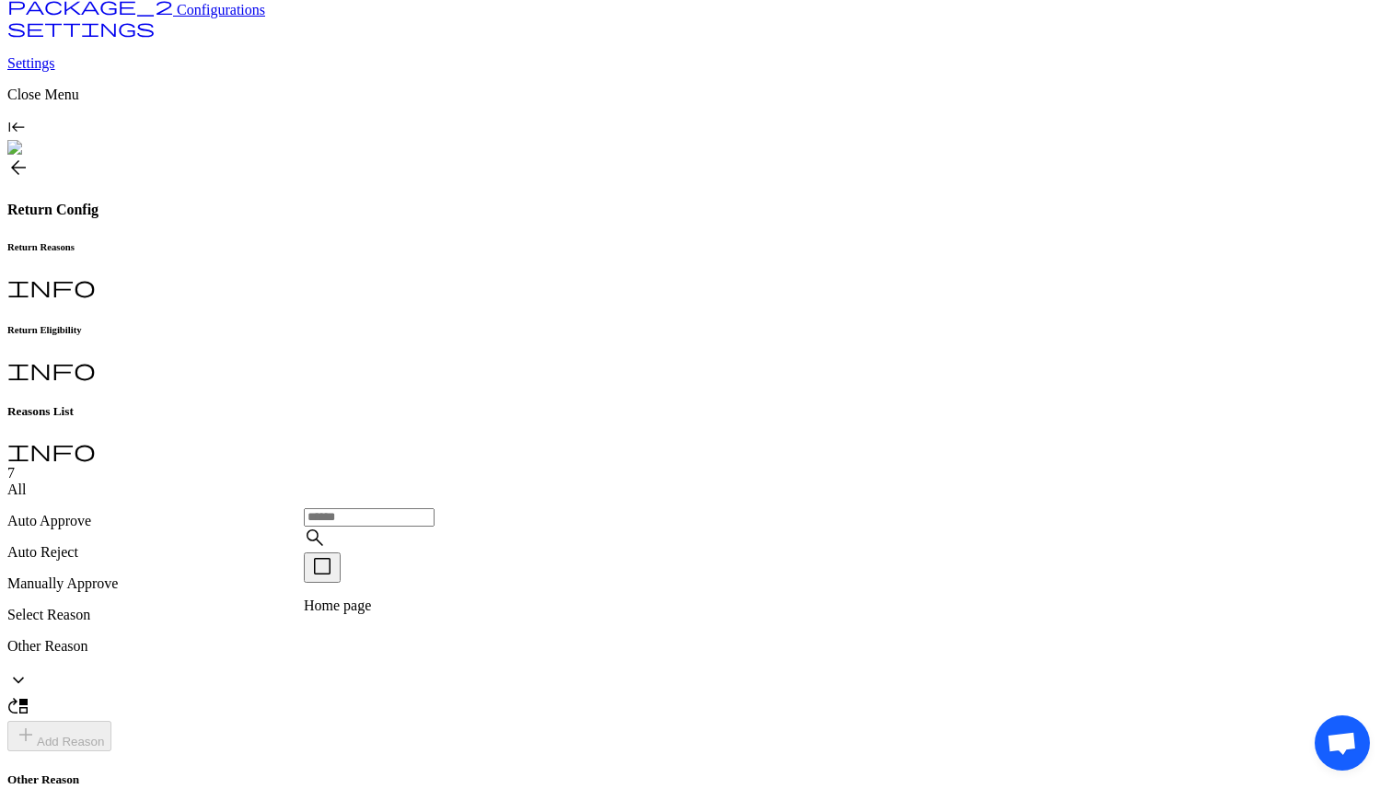
click at [356, 609] on p "Home page" at bounding box center [453, 605] width 299 height 17
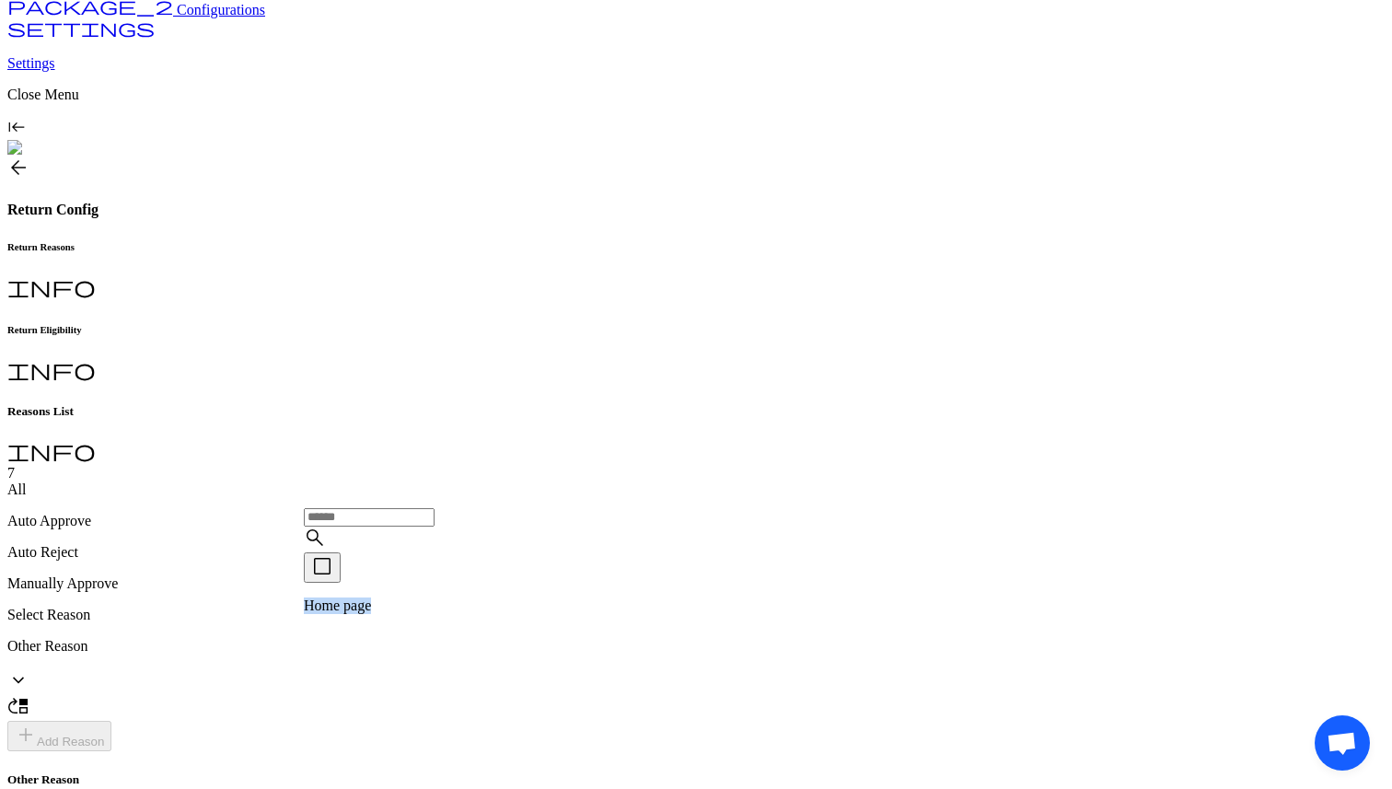
click at [383, 610] on p "Home page" at bounding box center [453, 605] width 299 height 17
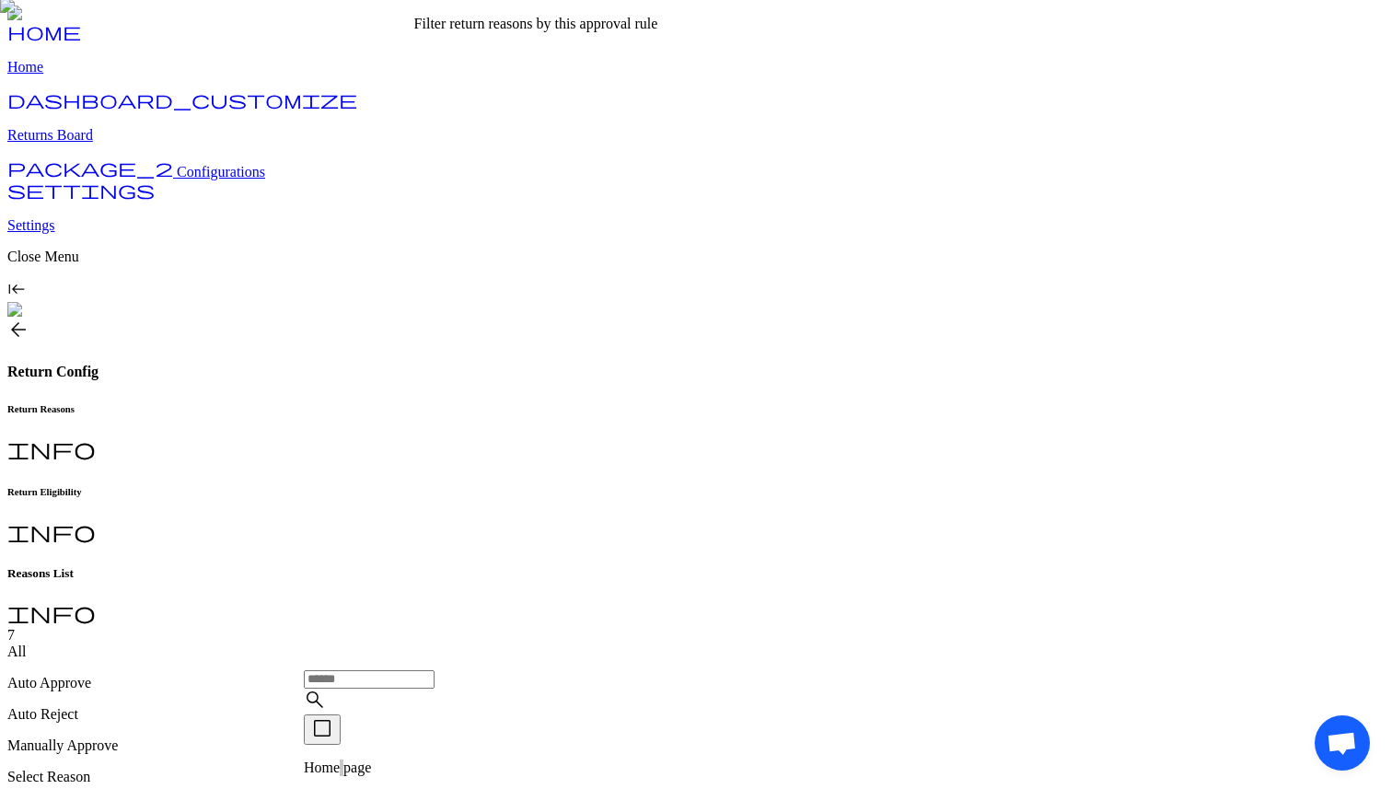
scroll to position [0, 0]
click at [29, 320] on span "arrow_back" at bounding box center [18, 331] width 22 height 22
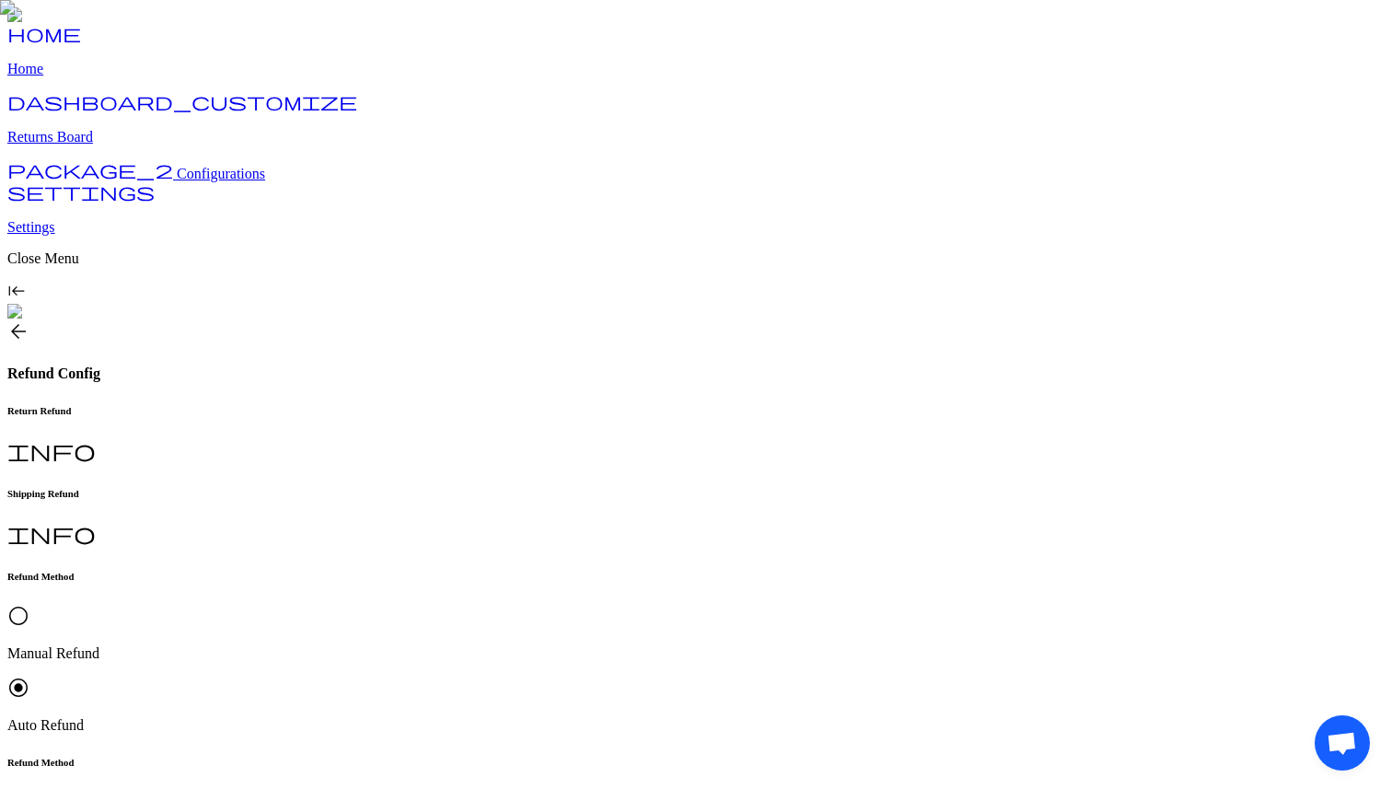
click at [29, 320] on span "arrow_back" at bounding box center [18, 331] width 22 height 22
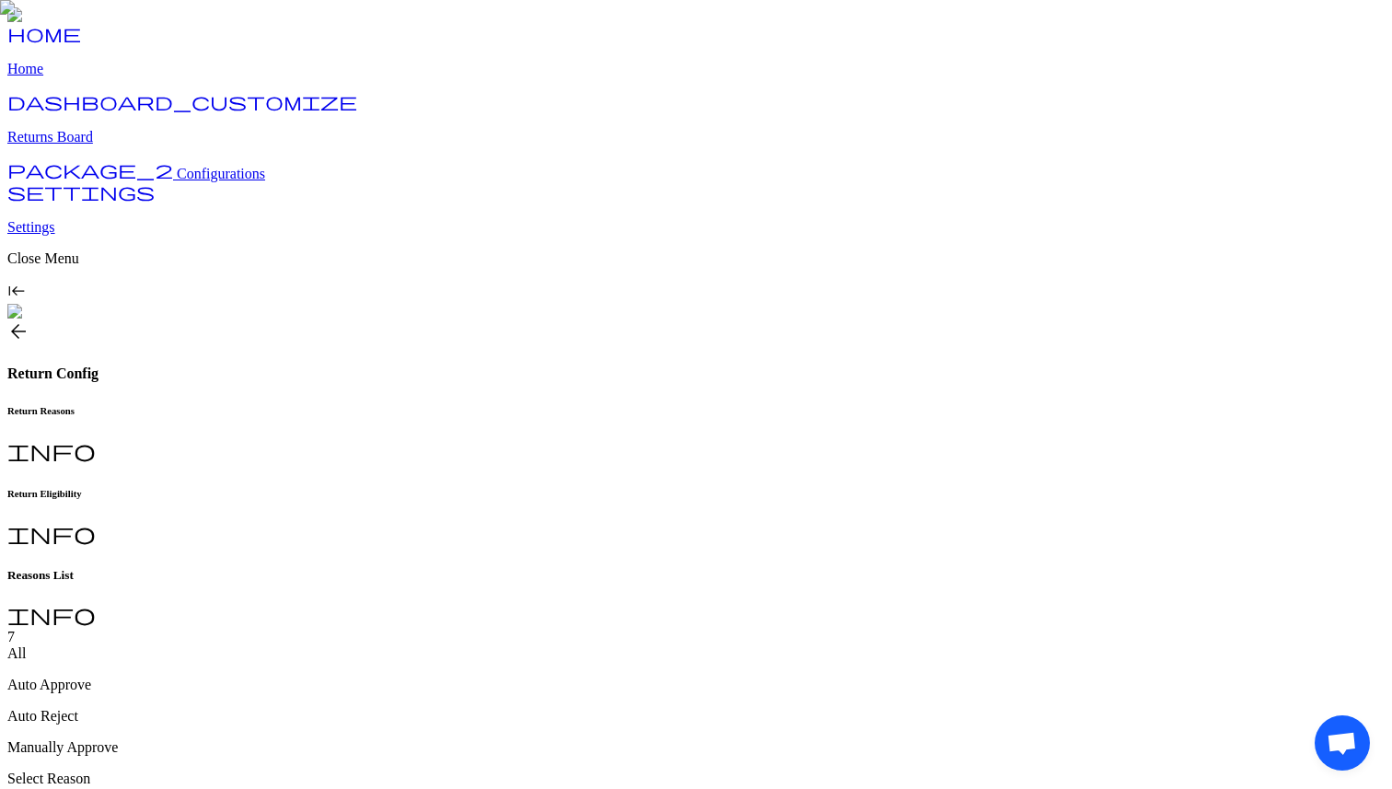
type input "**********"
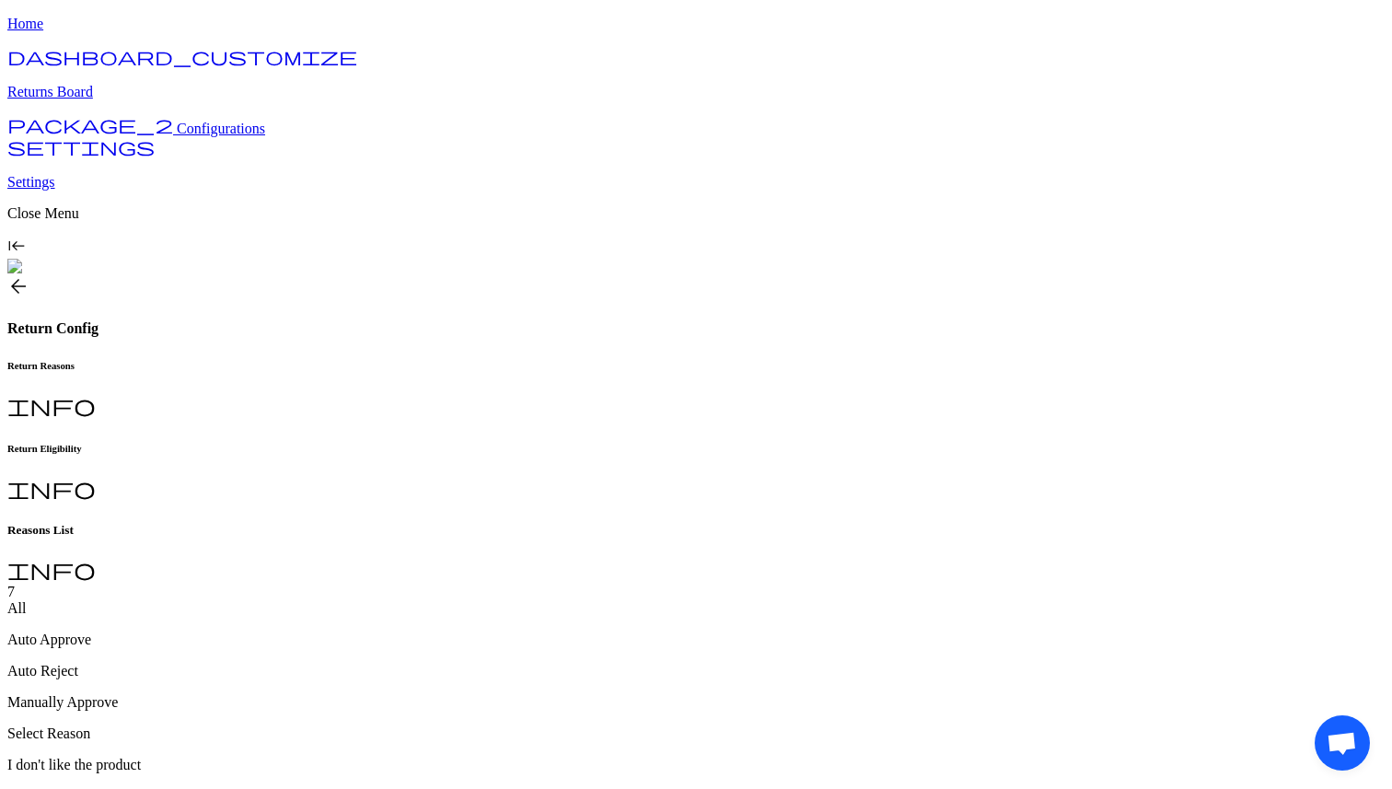
click at [458, 757] on p "I don't like the product" at bounding box center [695, 765] width 1377 height 17
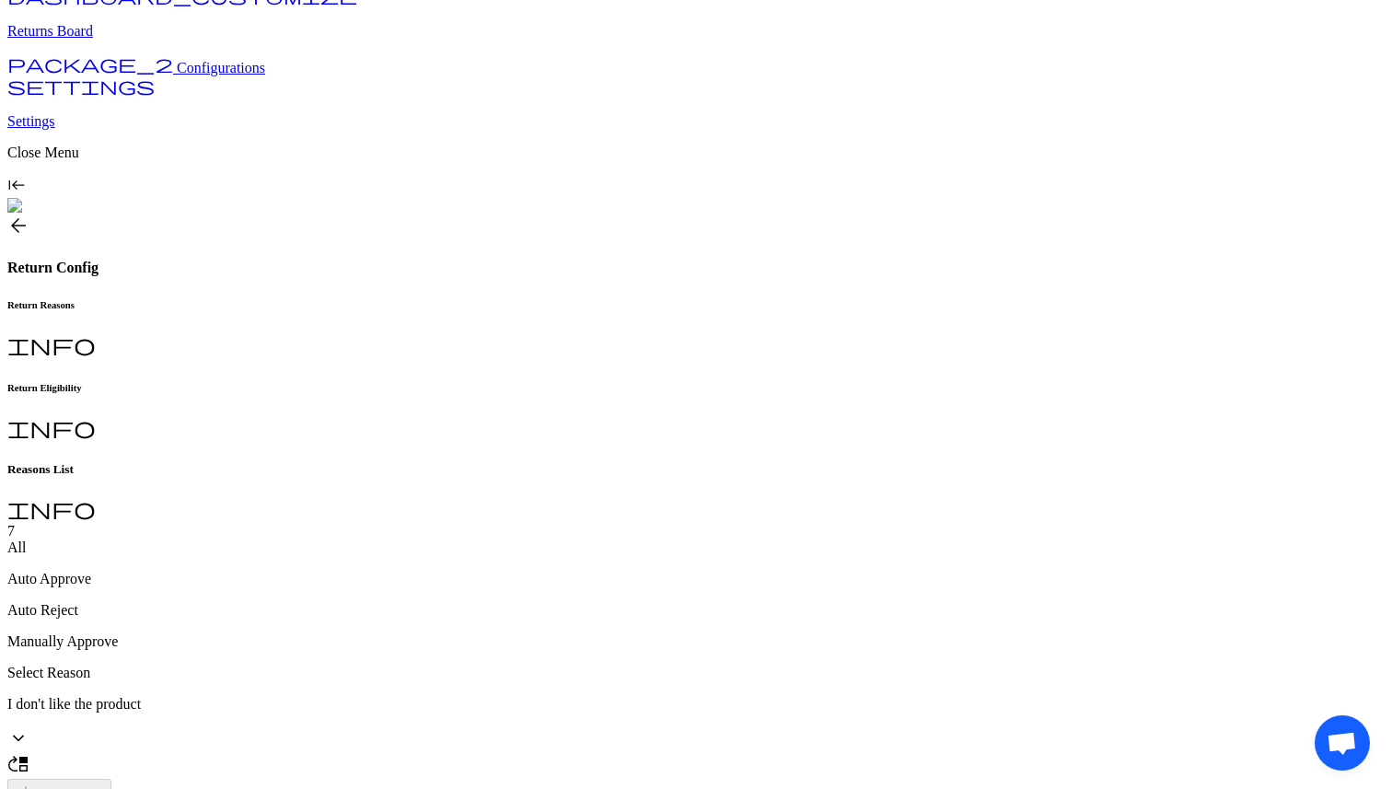
scroll to position [107, 0]
click at [355, 571] on p "Home page" at bounding box center [453, 576] width 299 height 17
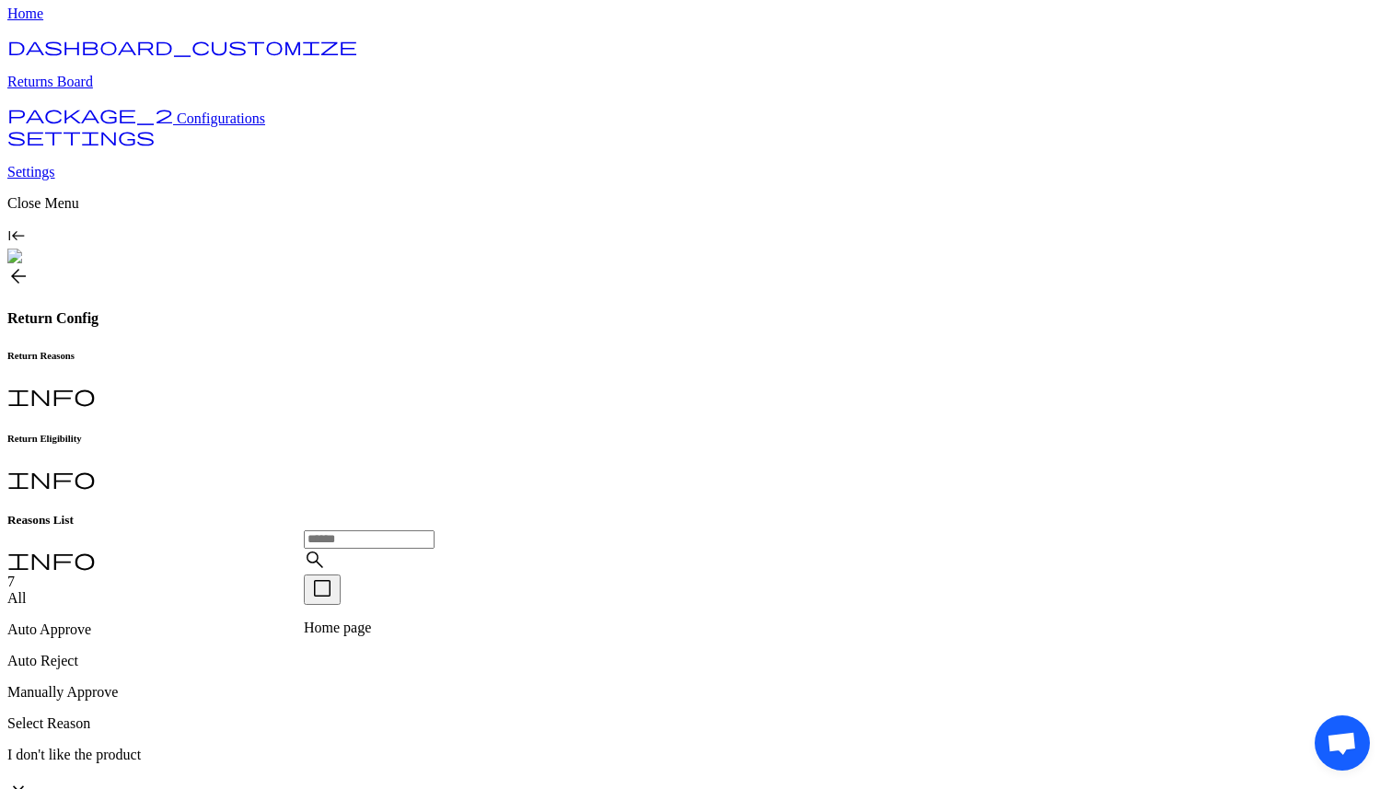
scroll to position [0, 0]
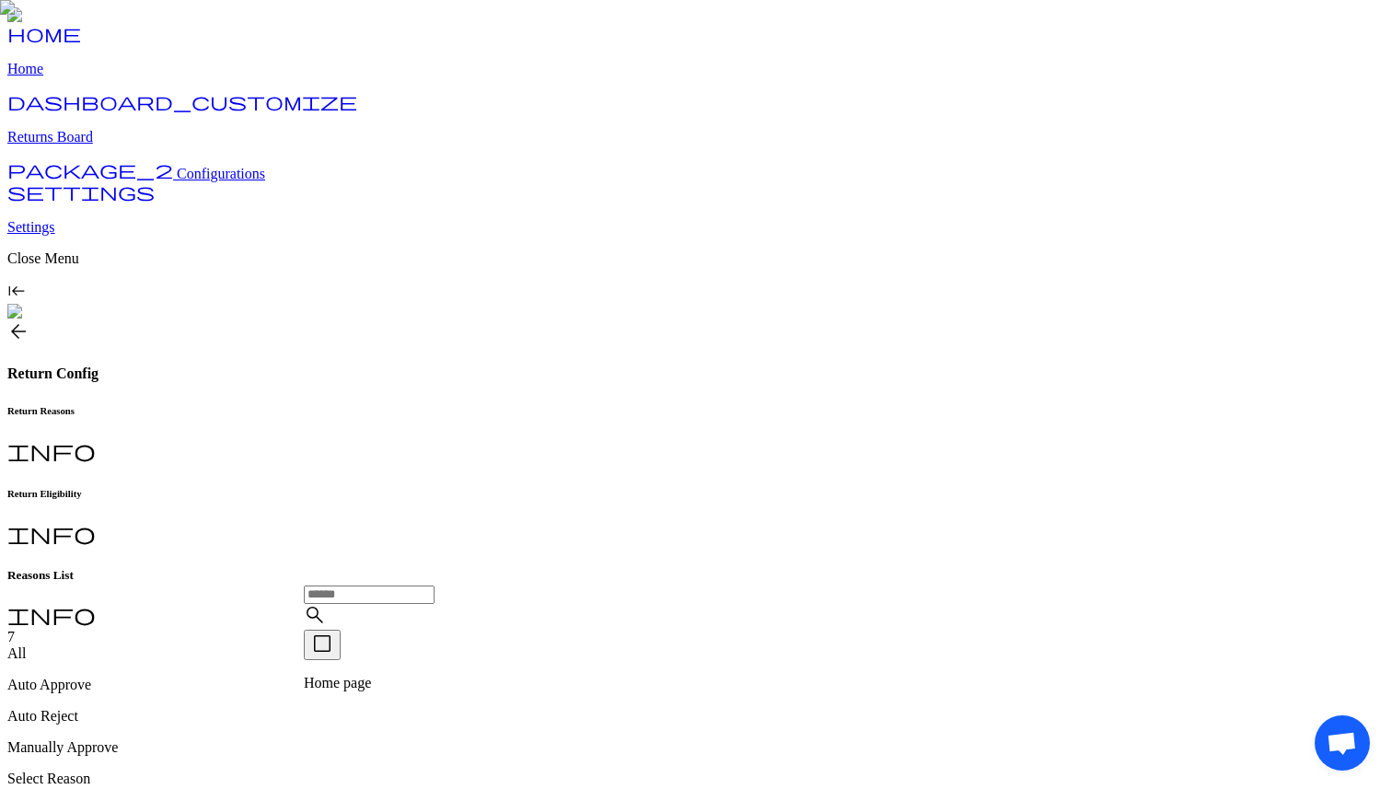
click at [29, 320] on span "arrow_back" at bounding box center [18, 331] width 22 height 22
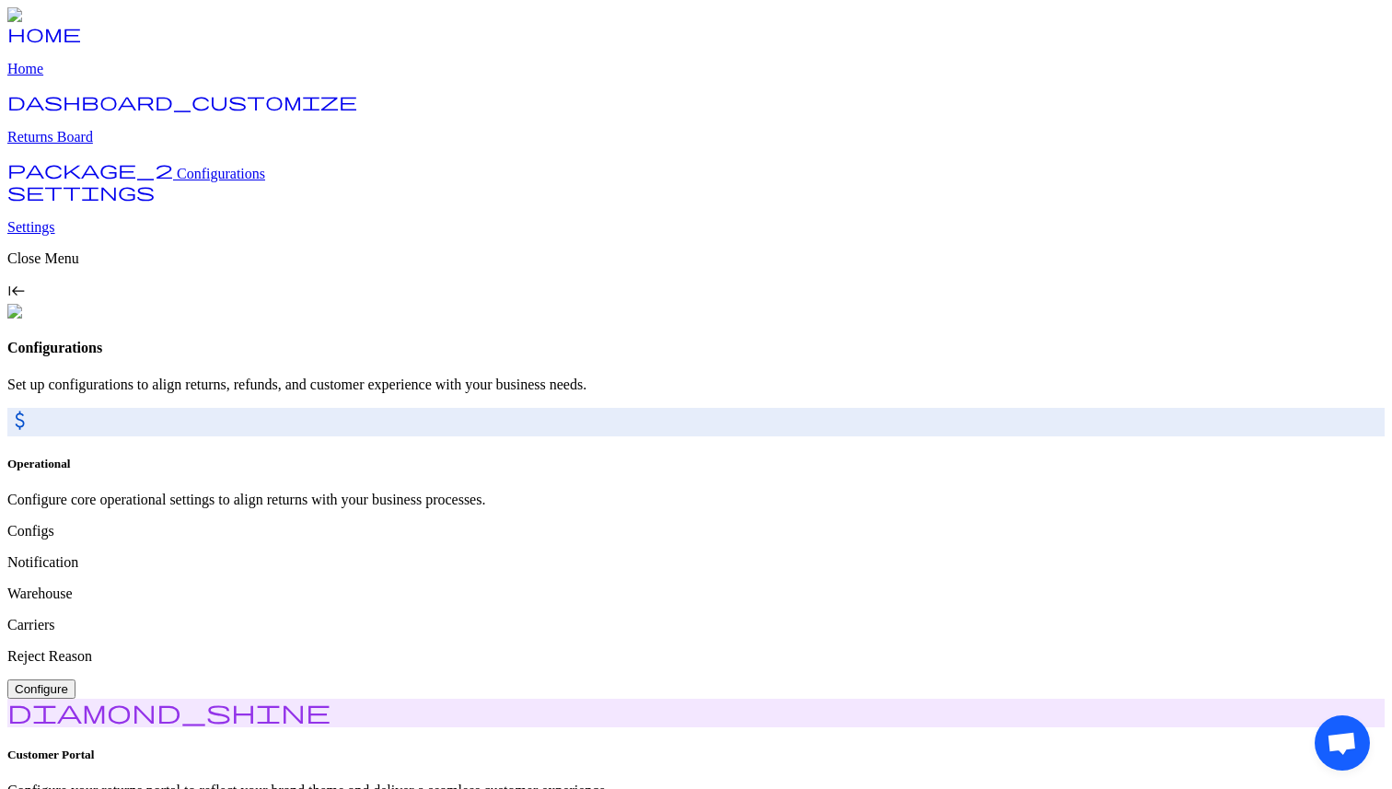
click at [105, 145] on link "dashboard_customize Returns Board" at bounding box center [695, 122] width 1377 height 48
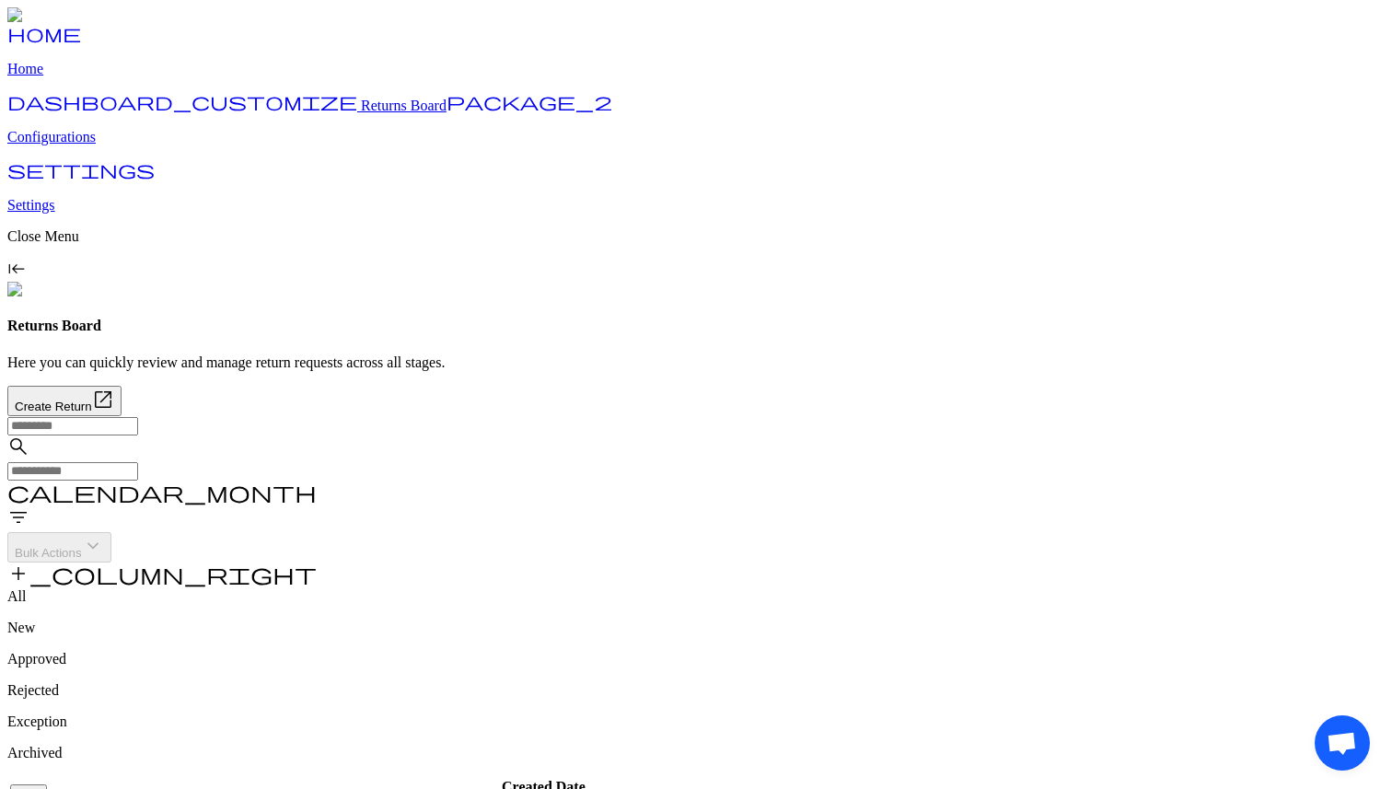
click at [29, 506] on span "filter_list" at bounding box center [18, 517] width 22 height 22
click at [79, 145] on p "Configurations" at bounding box center [695, 137] width 1377 height 17
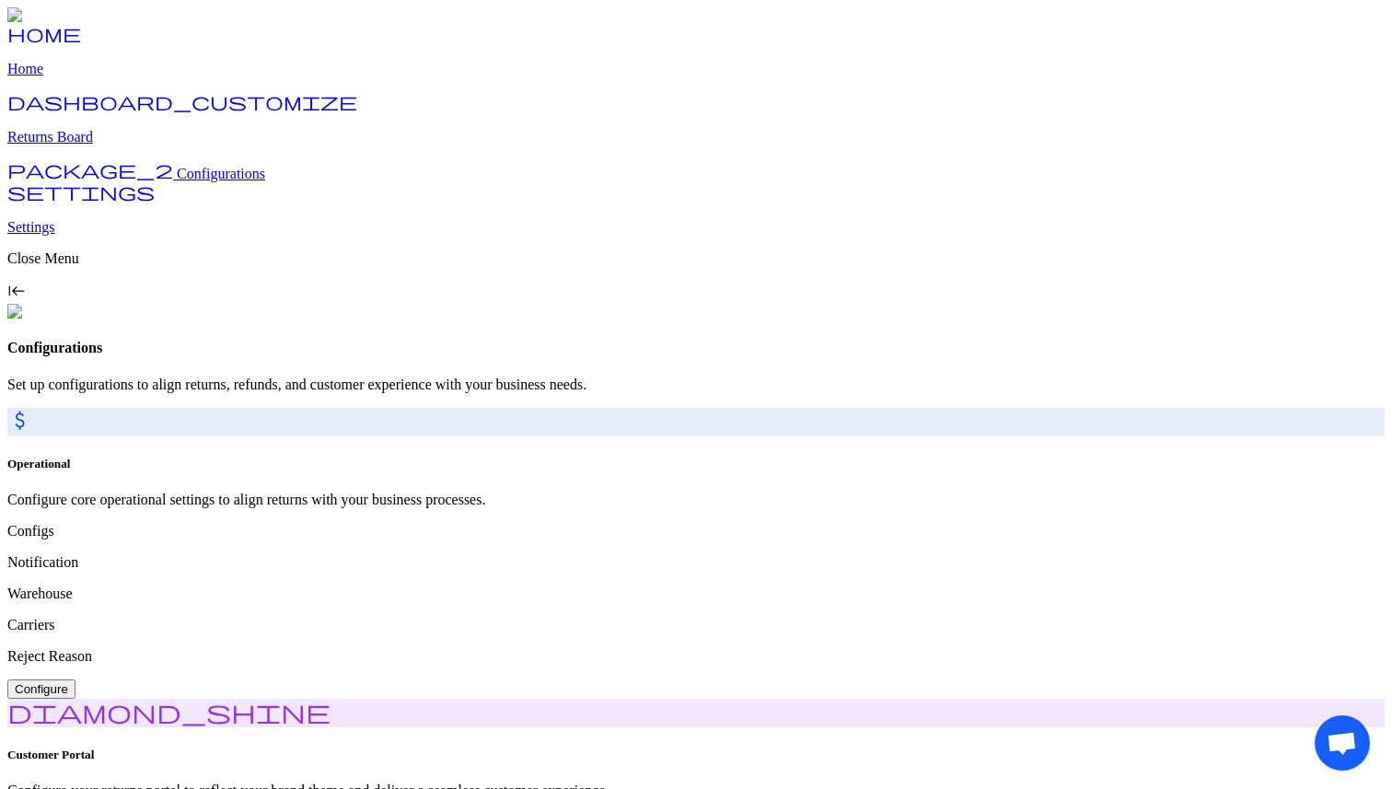
click at [75, 679] on button "Configure" at bounding box center [41, 688] width 68 height 19
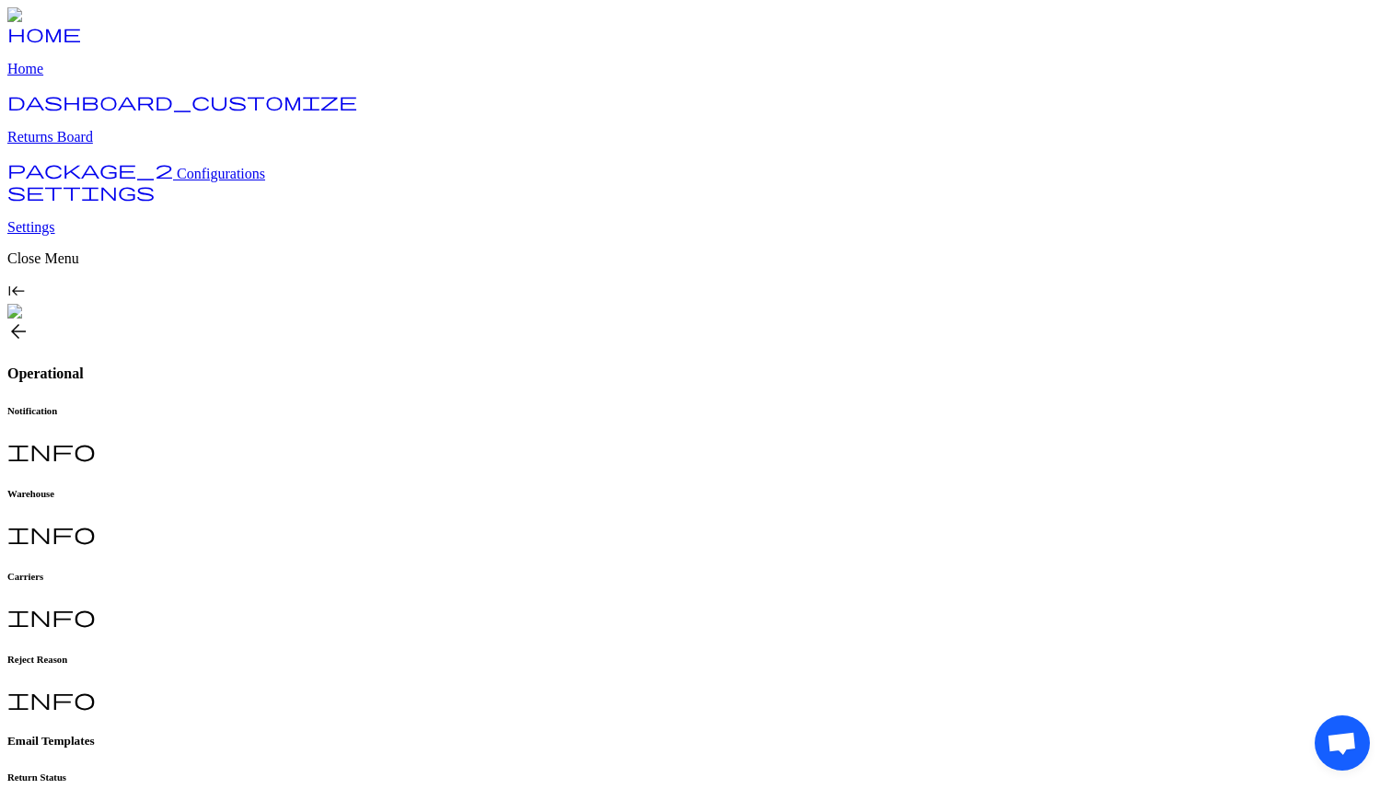
click at [566, 571] on h6 "Carriers" at bounding box center [695, 576] width 1377 height 11
click at [730, 654] on h6 "Reject Reason" at bounding box center [695, 659] width 1377 height 11
type input "**********"
click at [578, 571] on h6 "Carriers" at bounding box center [695, 576] width 1377 height 11
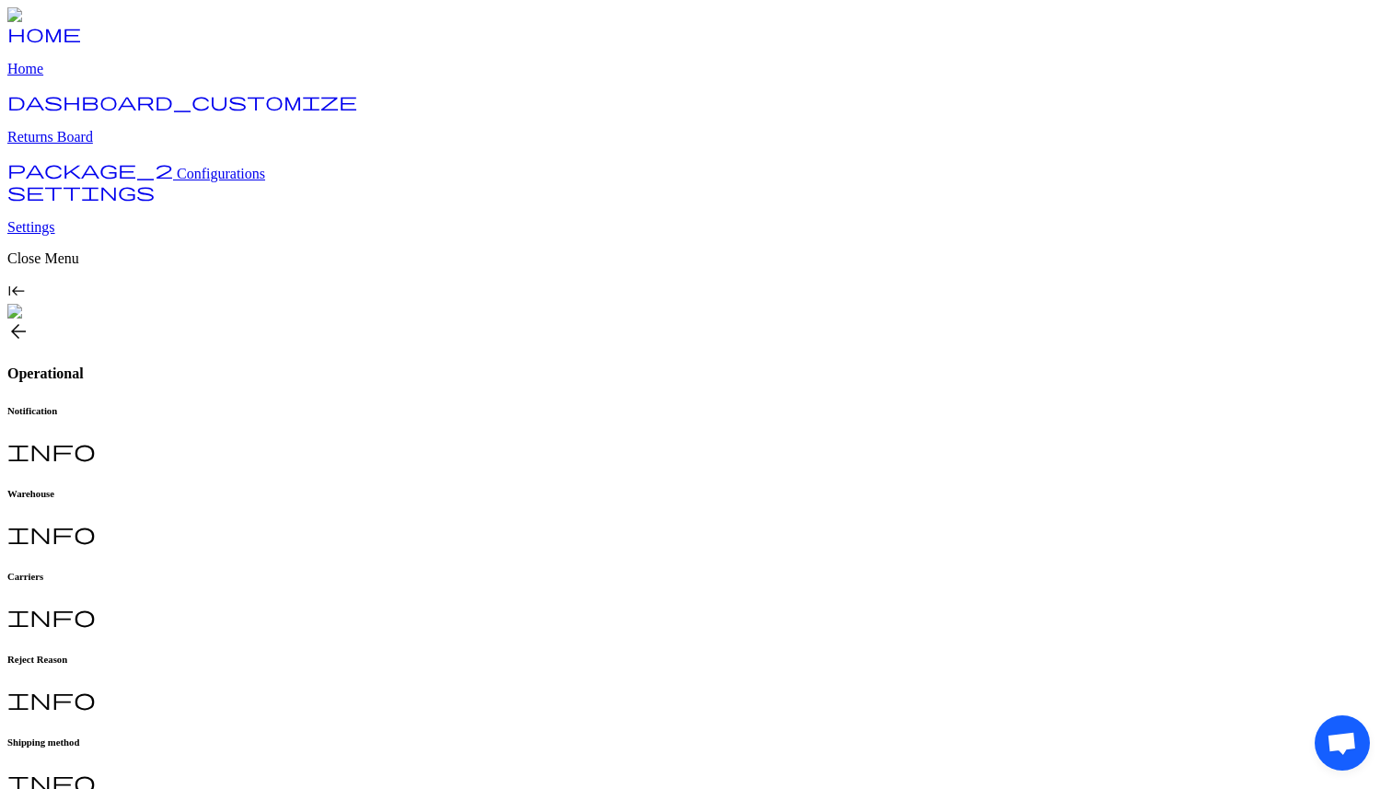
click at [177, 181] on span "Configurations" at bounding box center [221, 174] width 88 height 16
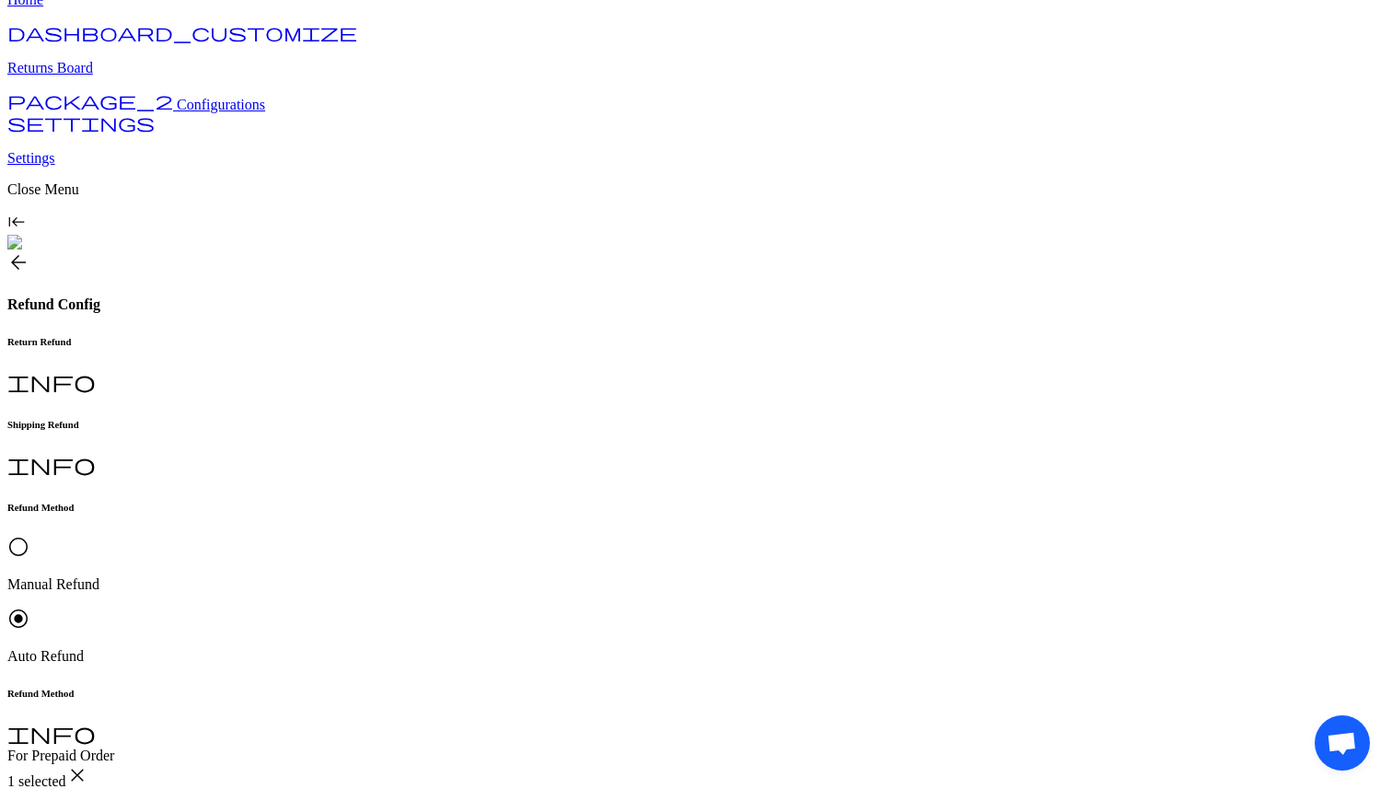
scroll to position [71, 0]
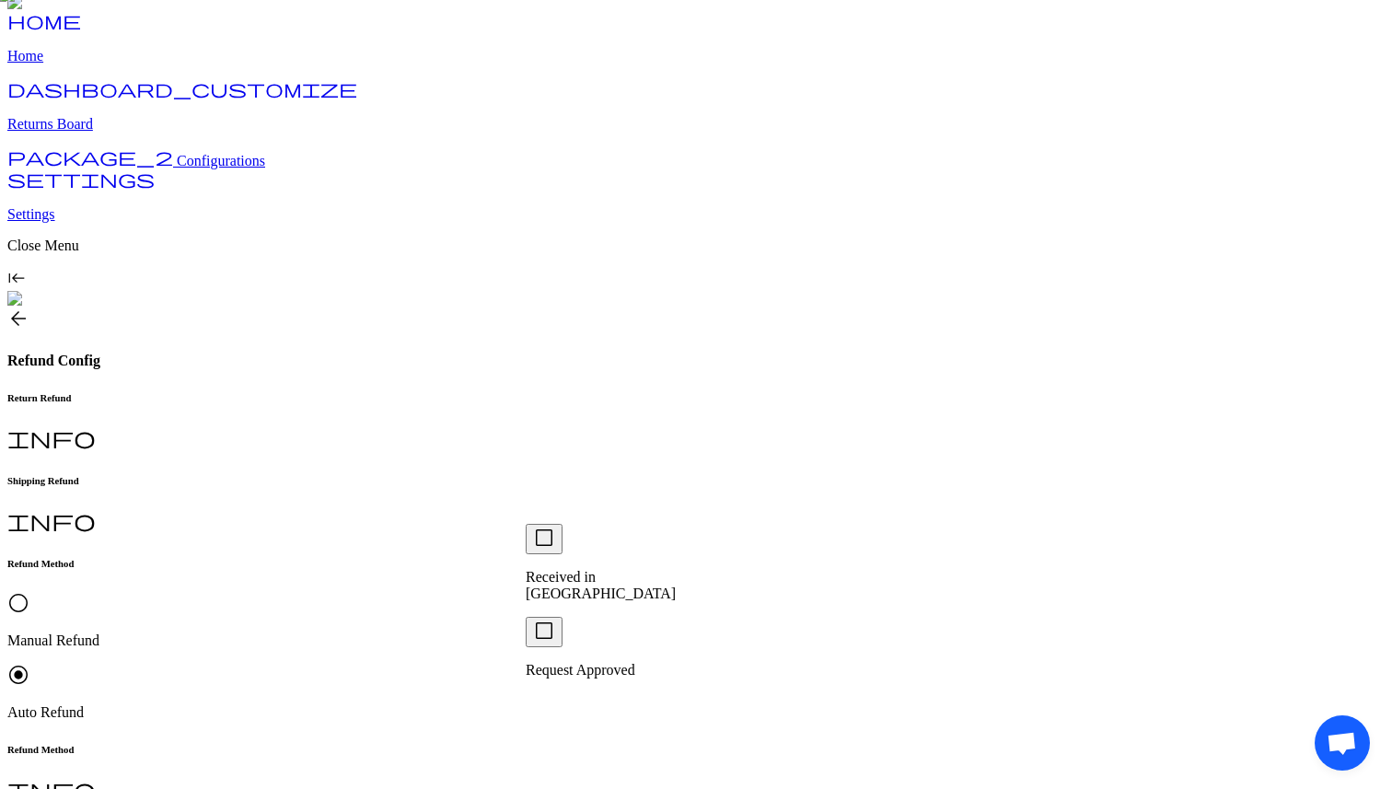
scroll to position [9, 0]
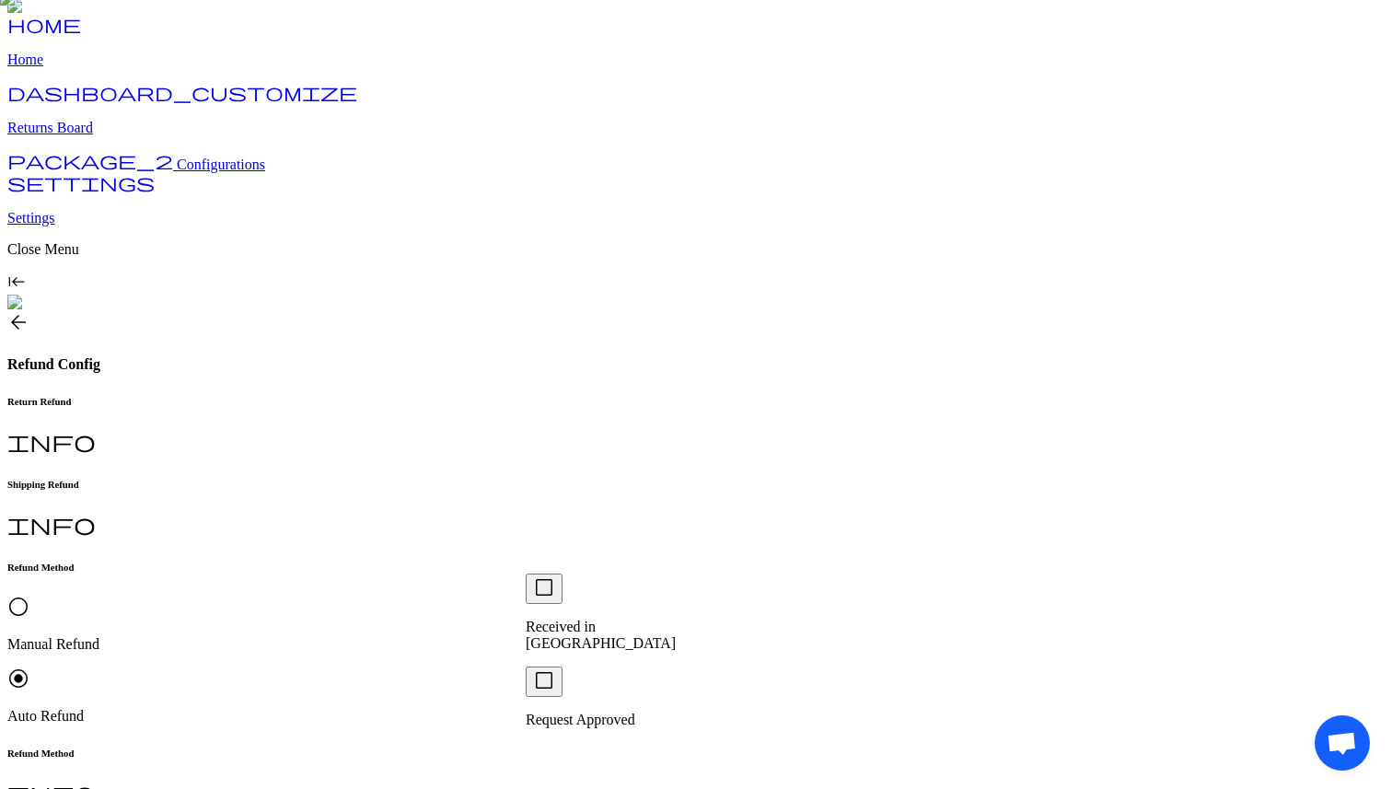
click at [359, 636] on p "Manual Refund" at bounding box center [695, 644] width 1377 height 17
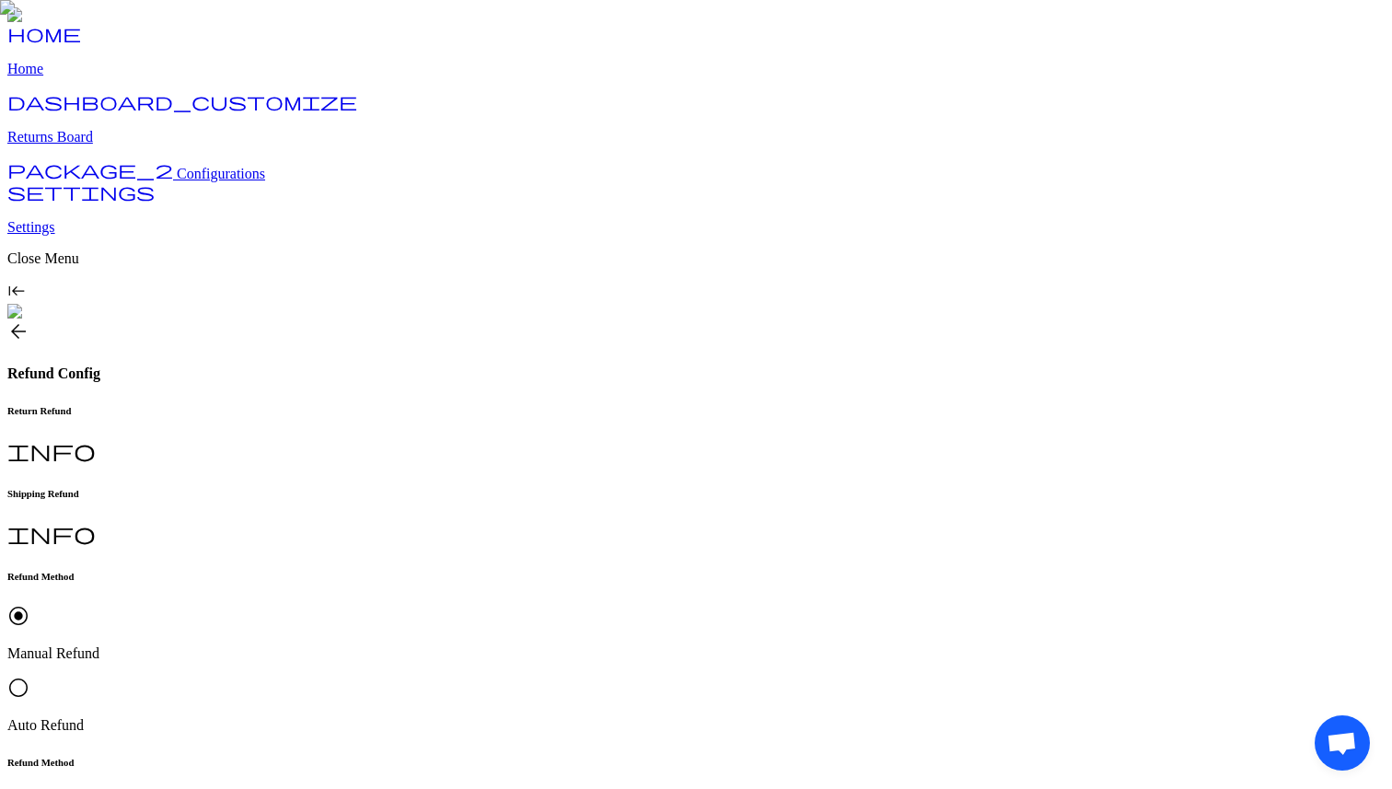
click at [137, 145] on p "Returns Board" at bounding box center [695, 137] width 1377 height 17
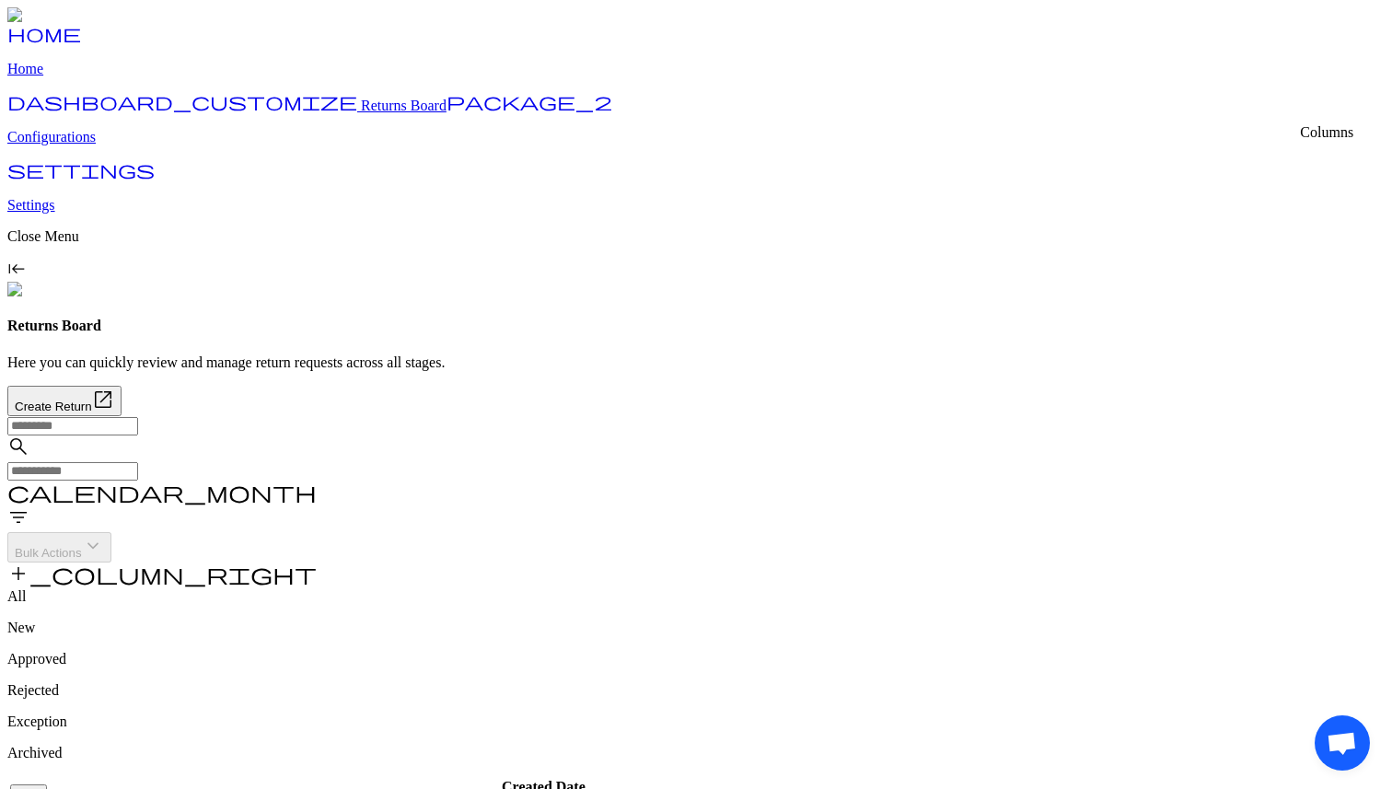
click at [317, 562] on span "add_column_right" at bounding box center [161, 573] width 309 height 22
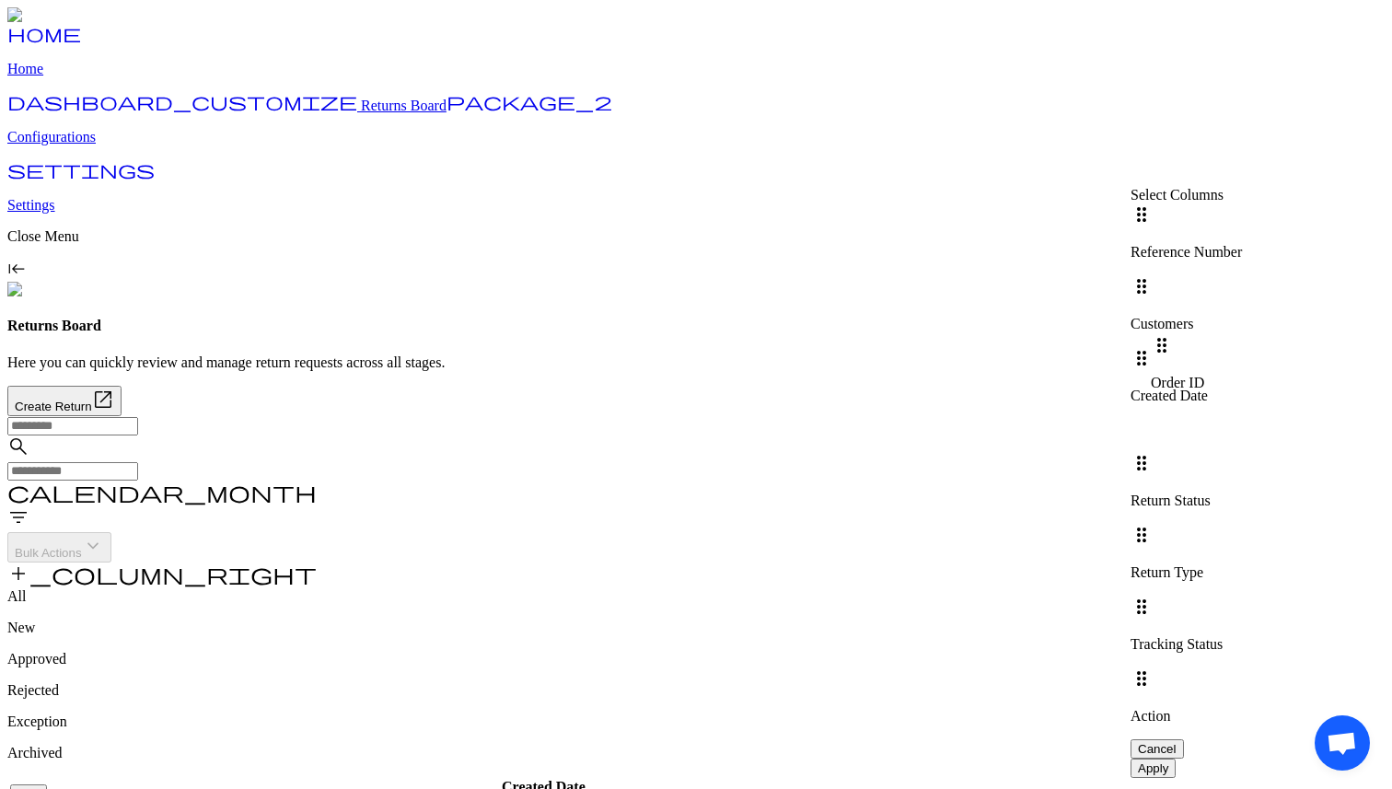
drag, startPoint x: 1188, startPoint y: 285, endPoint x: 1193, endPoint y: 367, distance: 82.1
click at [1193, 367] on div "drag_indicator Reference Number drag_indicator Order ID drag_indicator Customer…" at bounding box center [1240, 471] width 221 height 536
drag, startPoint x: 1185, startPoint y: 384, endPoint x: 1186, endPoint y: 318, distance: 66.3
click at [1186, 318] on div "drag_indicator Reference Number drag_indicator Customers drag_indicator Created…" at bounding box center [1240, 471] width 221 height 536
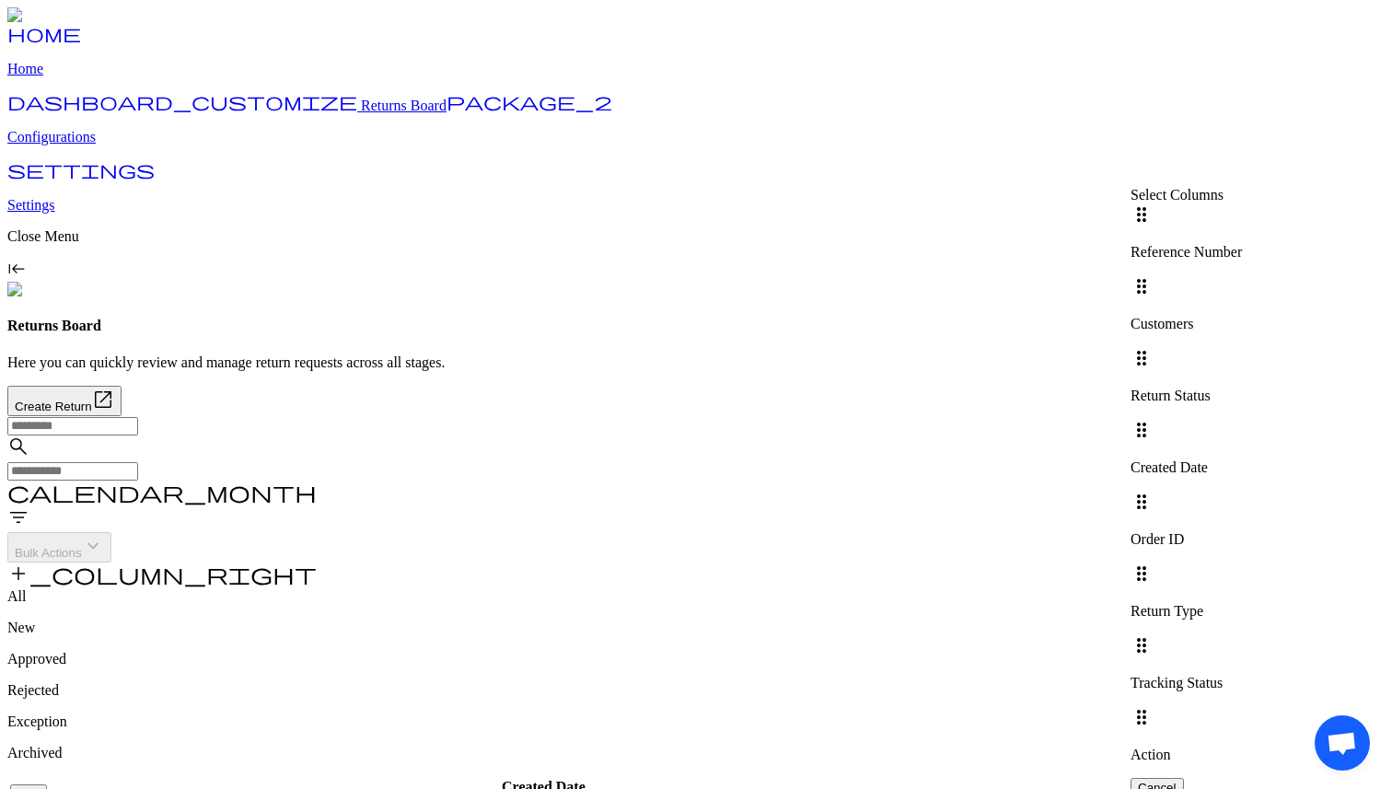
click at [984, 416] on div "search calendar_month filter_list Bulk Actions keyboard_arrow_down add_column_r…" at bounding box center [695, 502] width 1377 height 172
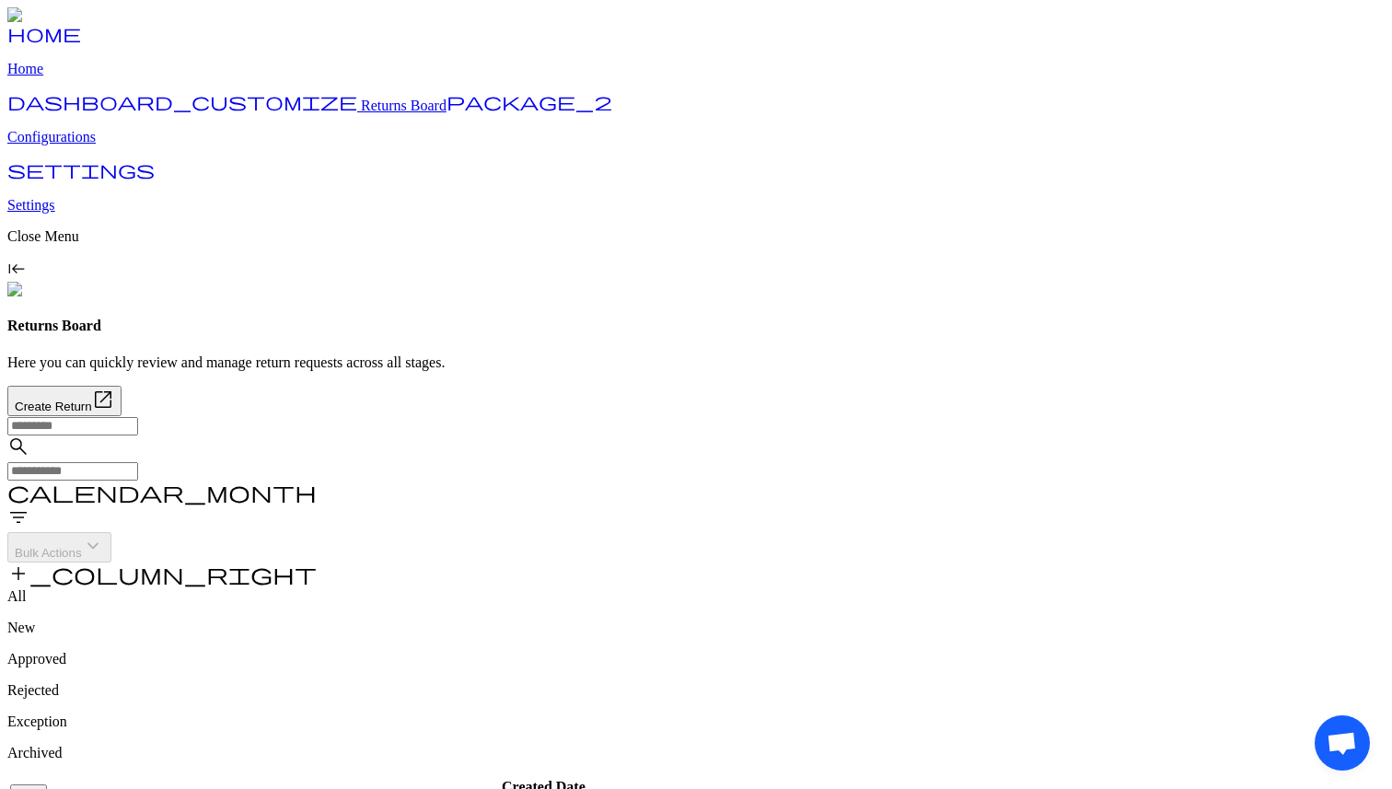
click at [116, 145] on p "Configurations" at bounding box center [695, 137] width 1377 height 17
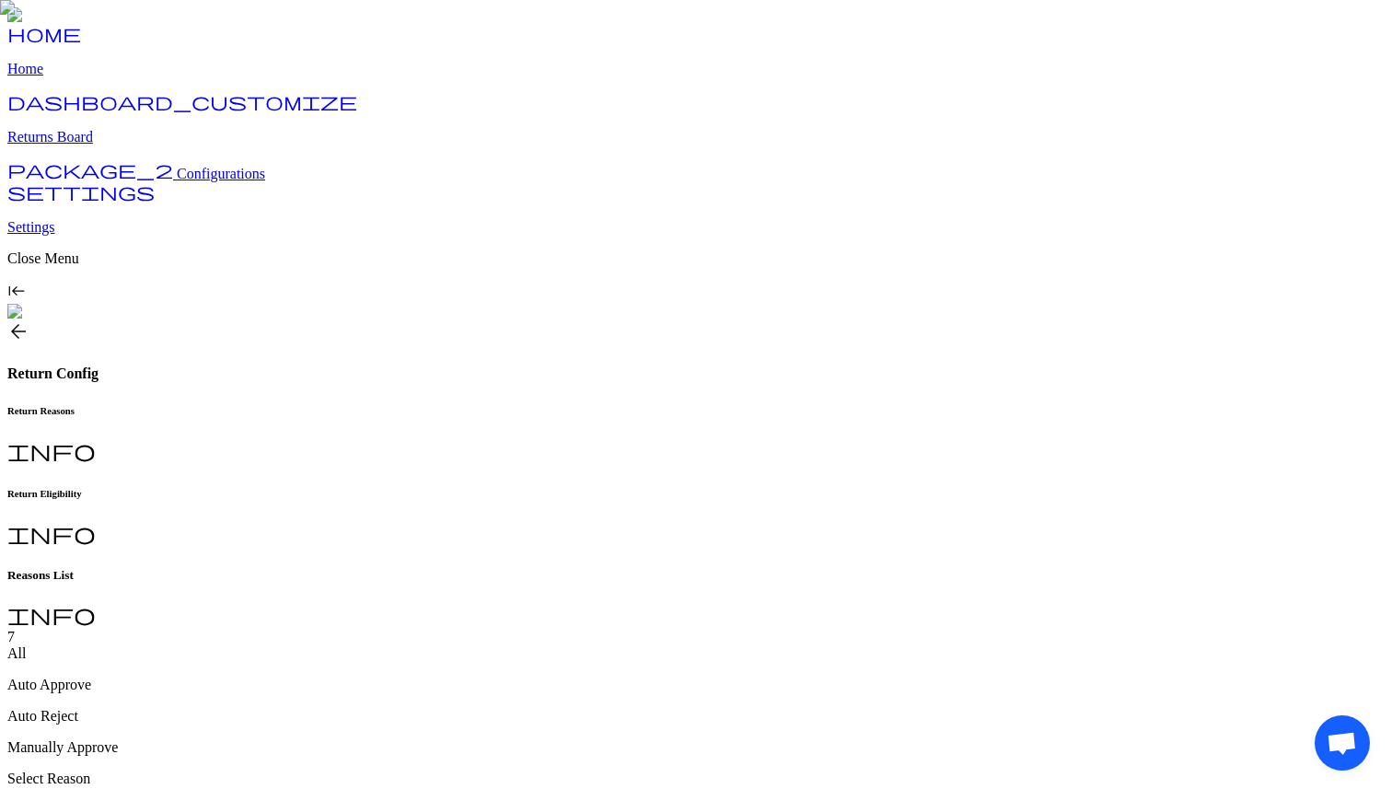
drag, startPoint x: 1175, startPoint y: 140, endPoint x: 1162, endPoint y: 80, distance: 61.2
